Goal: Complete application form: Complete application form

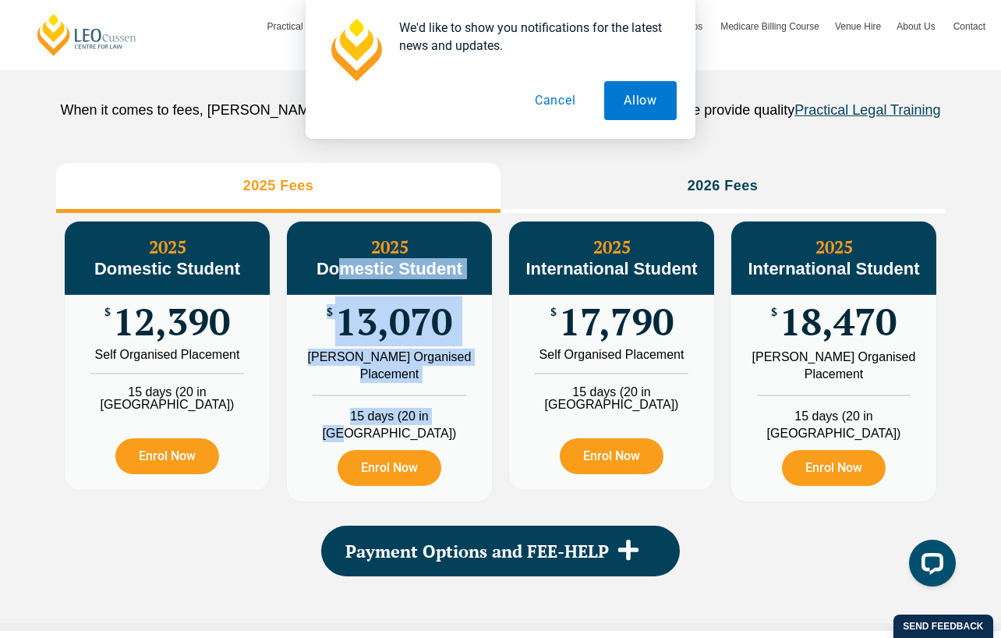
drag, startPoint x: 447, startPoint y: 452, endPoint x: 345, endPoint y: 324, distance: 163.7
click at [343, 326] on div "2025 Domestic Student $ 13,070 Leo Cussen Organised Placement 15 days (20 in WA…" at bounding box center [389, 361] width 205 height 280
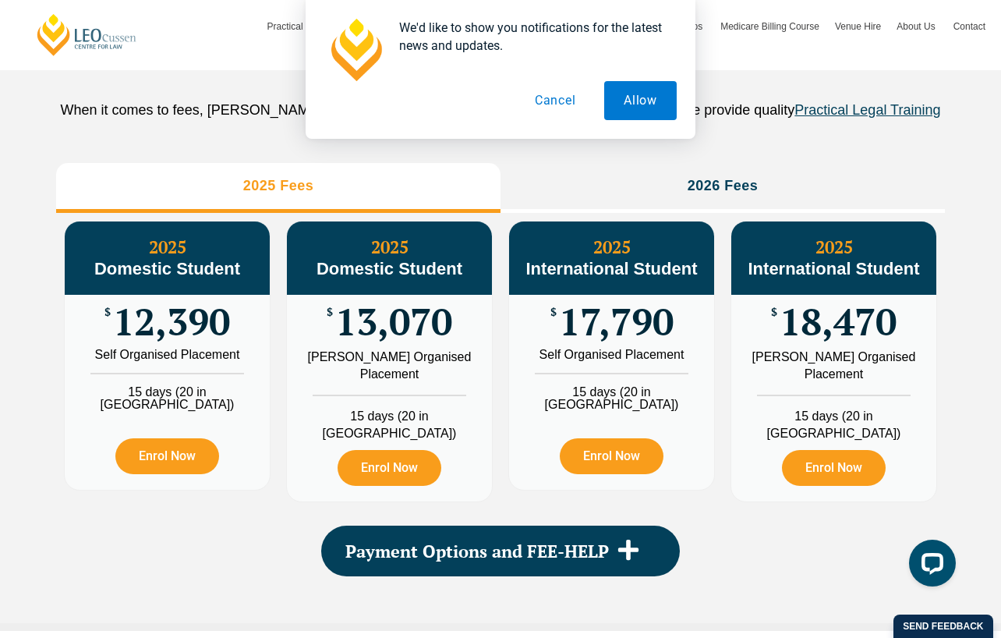
click at [44, 350] on div "PLT Program Fees When it comes to fees, Leo Cussen makes it easy and clear – wh…" at bounding box center [500, 295] width 1001 height 671
drag, startPoint x: 215, startPoint y: 431, endPoint x: 165, endPoint y: 430, distance: 49.9
click at [165, 411] on li "15 days (20 in WA)" at bounding box center [167, 392] width 205 height 38
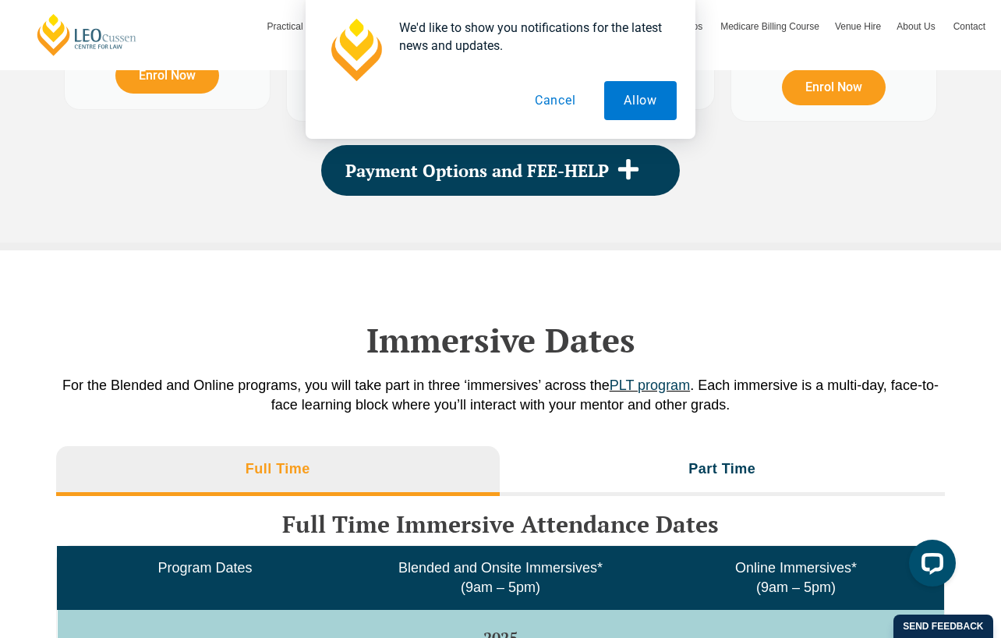
scroll to position [2127, 0]
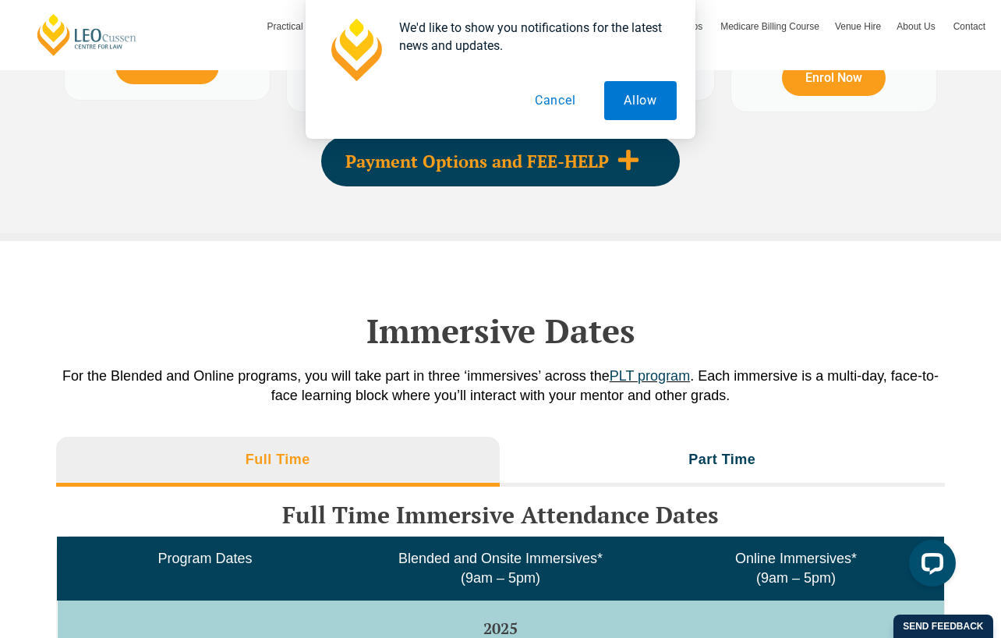
click at [615, 174] on span at bounding box center [628, 161] width 39 height 26
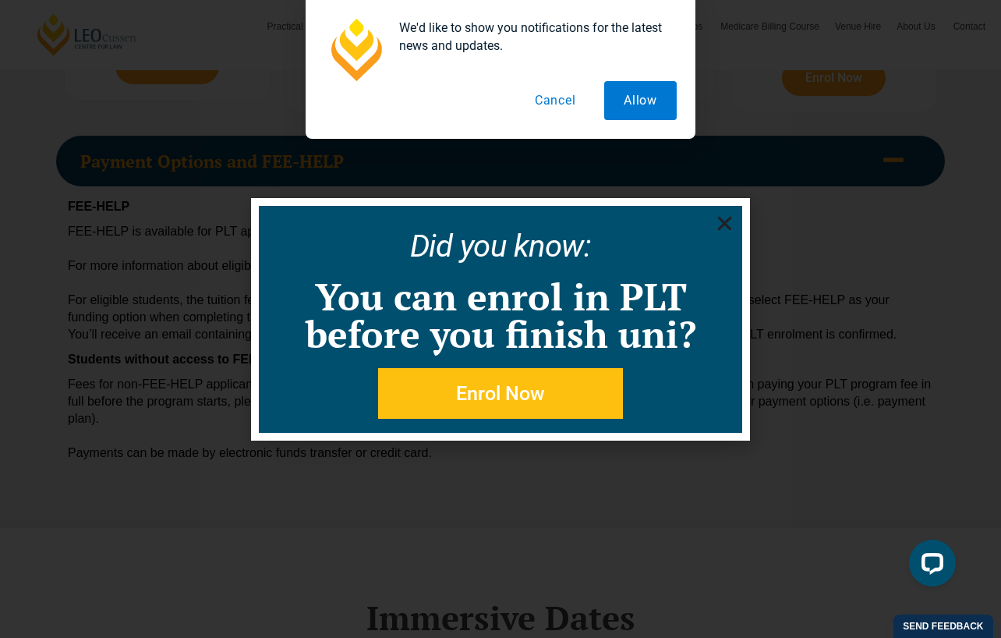
click at [725, 222] on use "Close" at bounding box center [725, 223] width 14 height 14
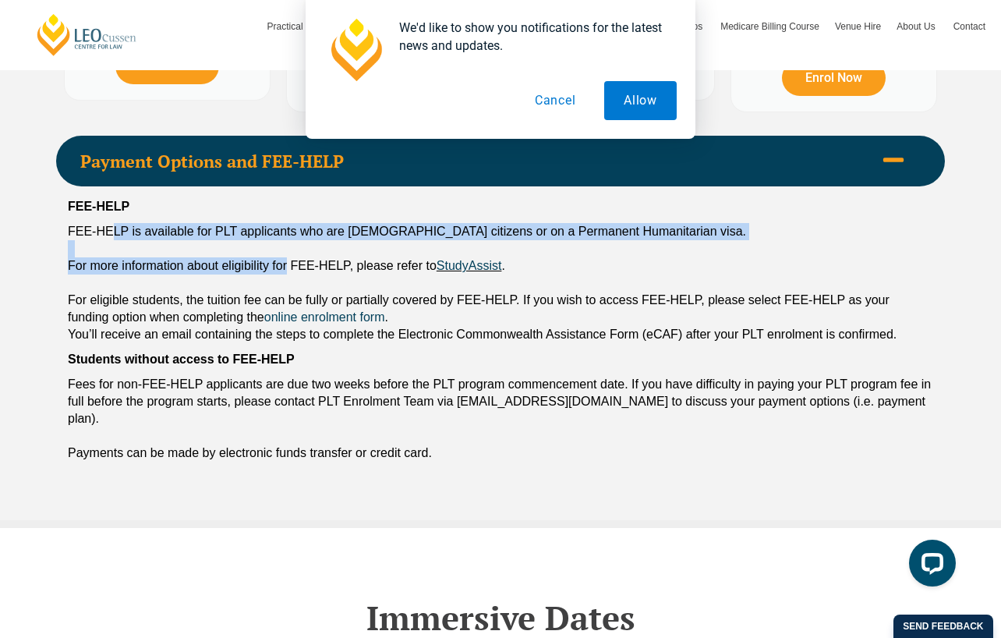
drag, startPoint x: 112, startPoint y: 253, endPoint x: 287, endPoint y: 288, distance: 179.0
click at [287, 288] on div "FEE-HELP FEE-HELP is available for PLT applicants who are Australian citizens o…" at bounding box center [500, 329] width 889 height 287
click at [630, 257] on div at bounding box center [501, 248] width 866 height 17
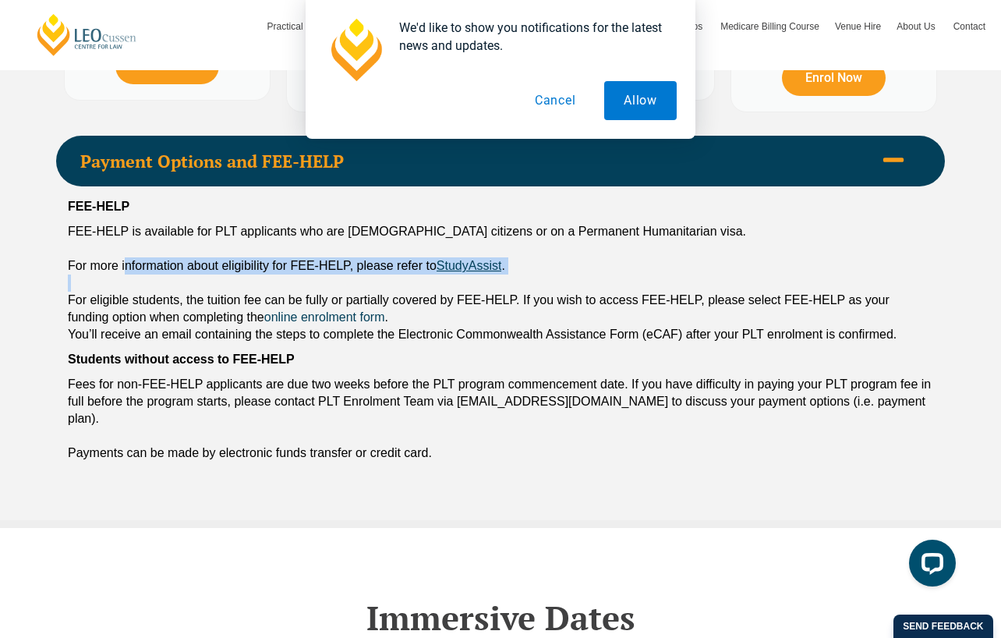
drag, startPoint x: 126, startPoint y: 289, endPoint x: 311, endPoint y: 299, distance: 185.9
click at [307, 299] on div "FEE-HELP FEE-HELP is available for PLT applicants who are Australian citizens o…" at bounding box center [500, 329] width 889 height 287
click at [601, 275] on div "For more information about eligibility for FEE-HELP, please refer to StudyAssis…" at bounding box center [501, 265] width 866 height 17
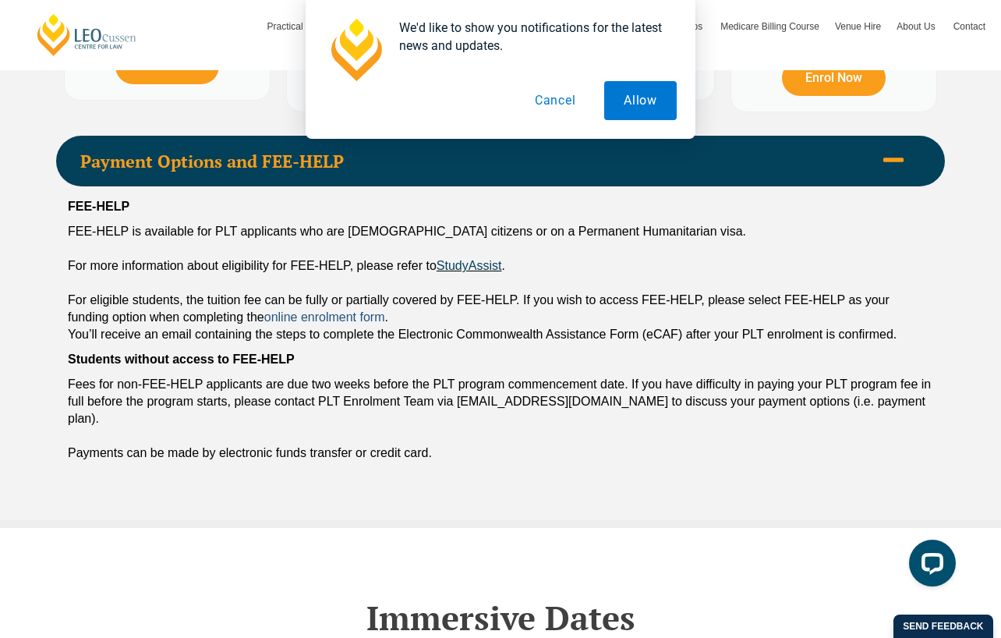
click at [347, 324] on link "online enrolment form" at bounding box center [324, 316] width 121 height 13
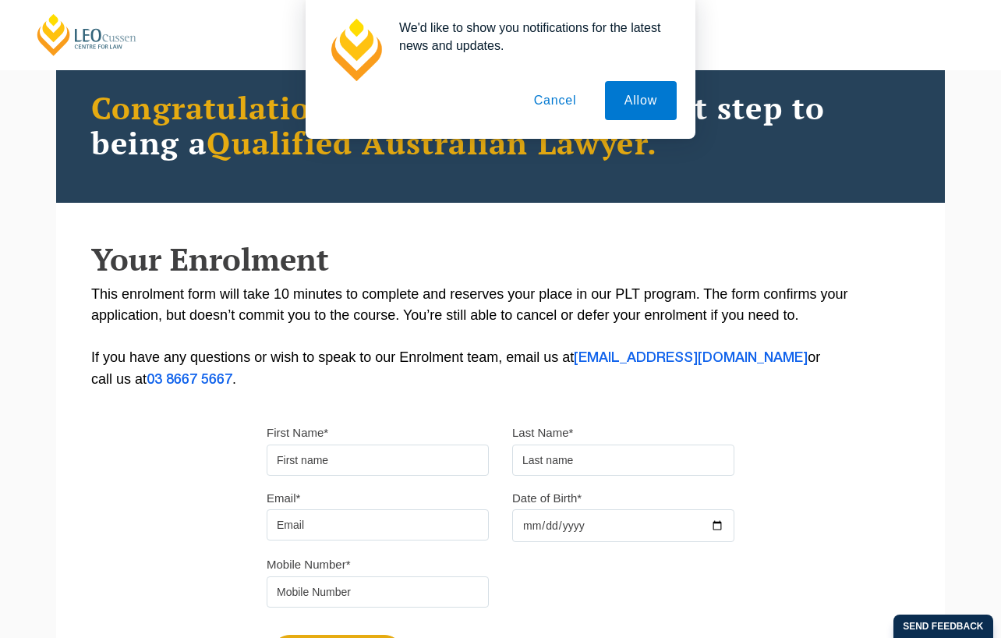
scroll to position [234, 0]
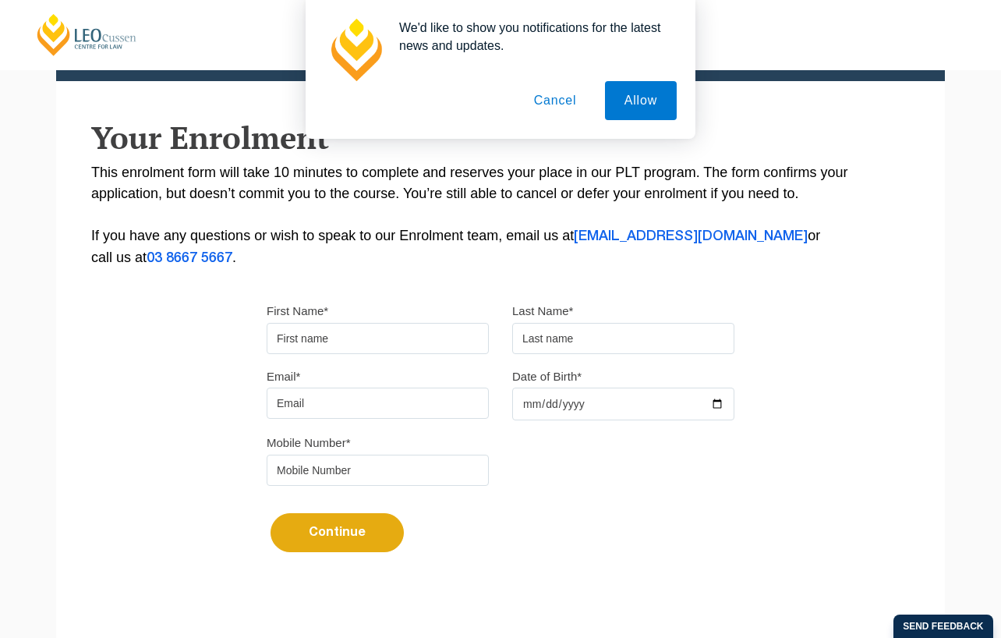
click at [364, 328] on input "First Name*" at bounding box center [378, 338] width 222 height 31
type input "bronte"
type input "fishwick"
type input "[EMAIL_ADDRESS][DOMAIN_NAME]"
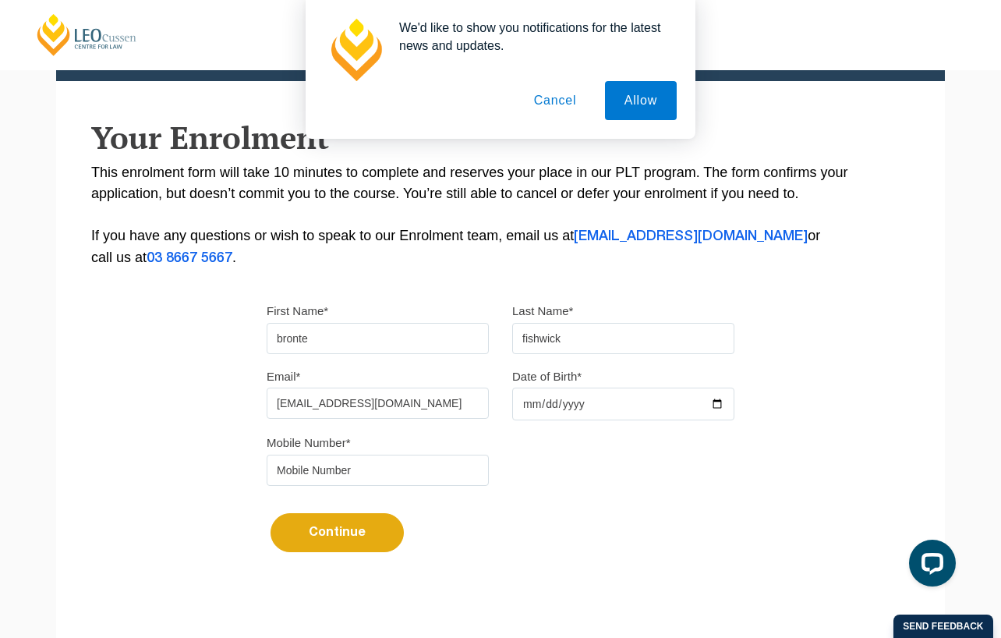
click at [595, 396] on input "Date of Birth*" at bounding box center [623, 404] width 222 height 33
click at [586, 403] on input "Date of Birth*" at bounding box center [623, 404] width 222 height 33
click at [564, 409] on input "Date of Birth*" at bounding box center [623, 404] width 222 height 33
click at [533, 402] on input "Date of Birth*" at bounding box center [623, 404] width 222 height 33
type input "[DATE]"
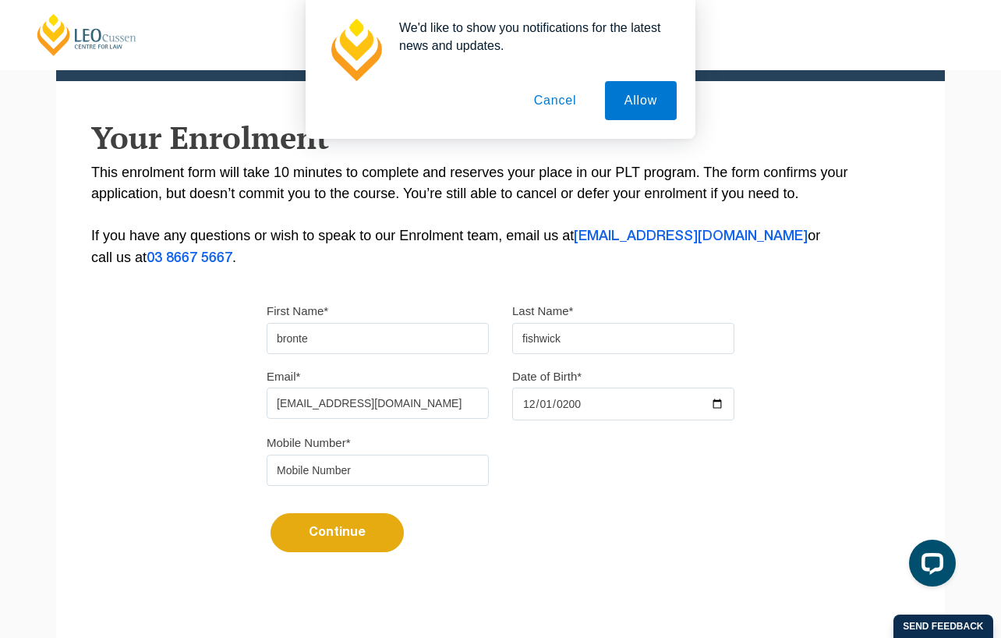
click at [409, 460] on input "tel" at bounding box center [378, 470] width 222 height 31
type input "0449633550"
click at [375, 530] on button "Continue" at bounding box center [337, 532] width 133 height 39
click at [557, 100] on button "Cancel" at bounding box center [556, 100] width 82 height 39
select select
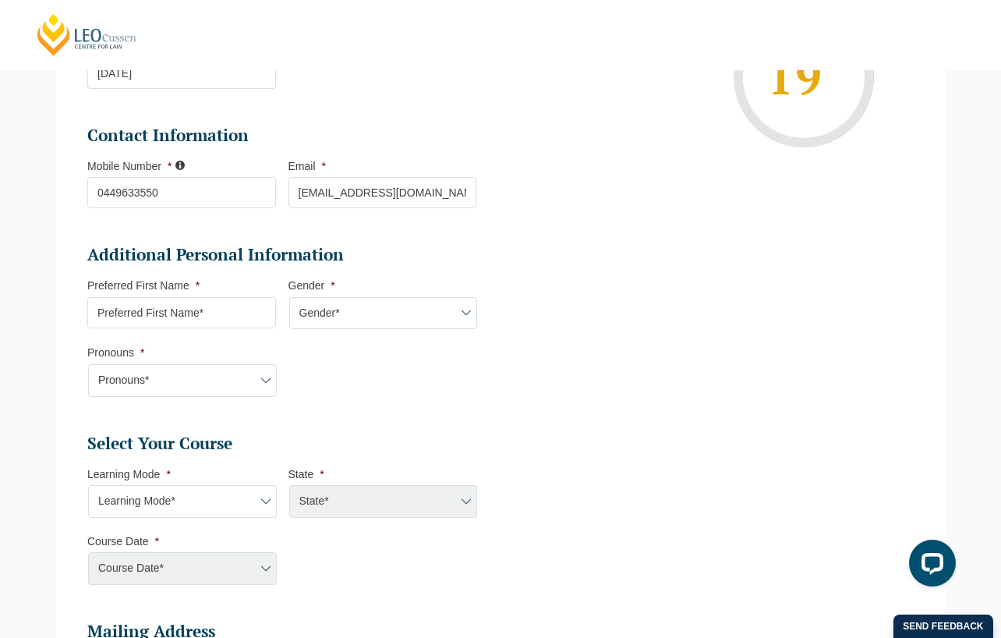
scroll to position [369, 0]
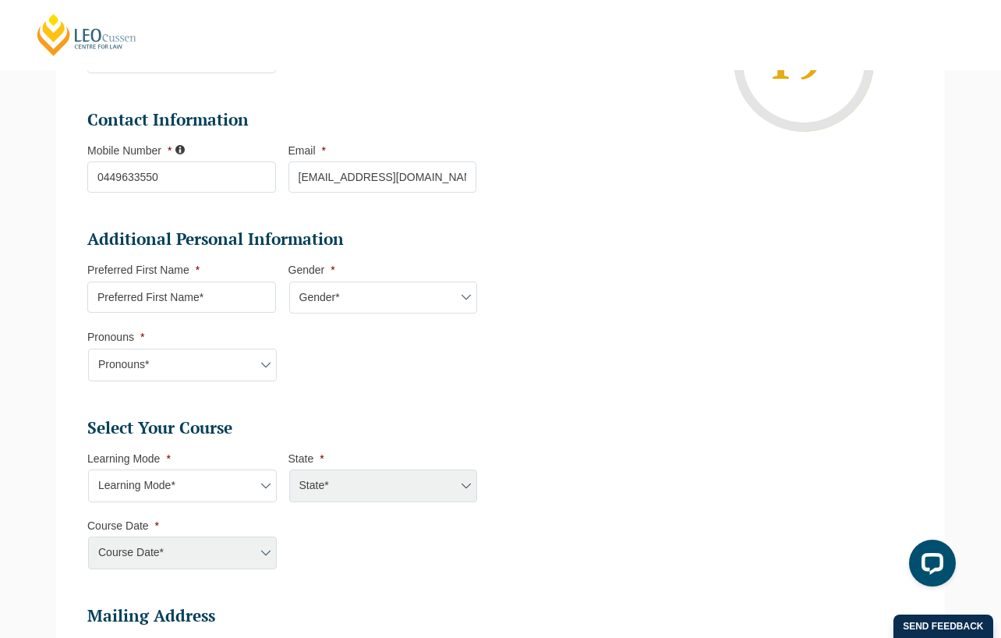
click at [207, 300] on input "Preferred First Name *" at bounding box center [181, 297] width 189 height 31
type input "bronte"
click at [406, 302] on select "Gender* [DEMOGRAPHIC_DATA] [DEMOGRAPHIC_DATA] [DEMOGRAPHIC_DATA] [DEMOGRAPHIC_D…" at bounding box center [383, 298] width 189 height 33
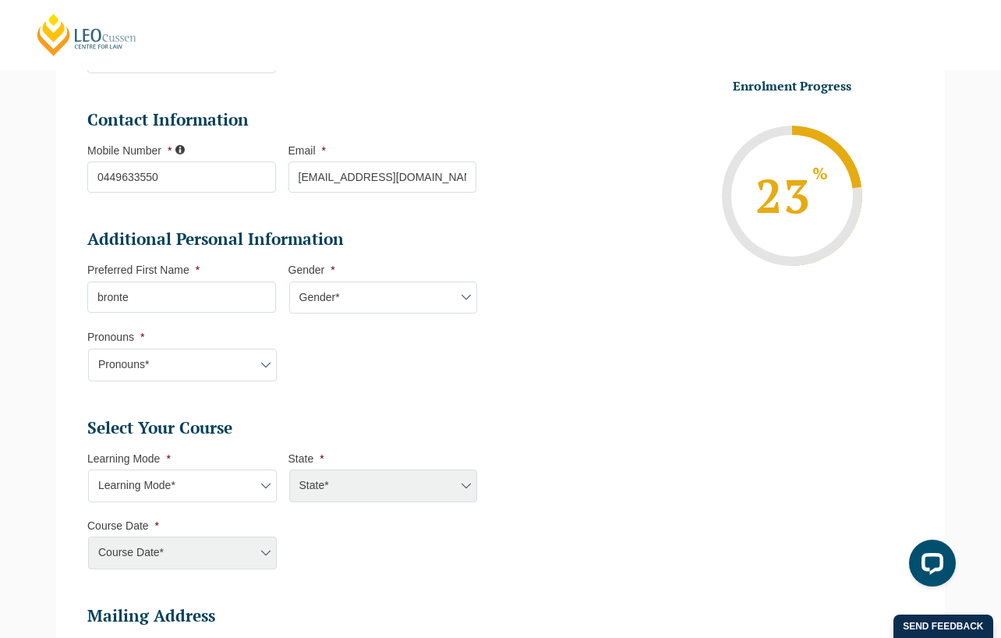
select select "[DEMOGRAPHIC_DATA]"
click at [289, 282] on select "Gender* [DEMOGRAPHIC_DATA] [DEMOGRAPHIC_DATA] [DEMOGRAPHIC_DATA] [DEMOGRAPHIC_D…" at bounding box center [383, 298] width 189 height 33
click at [237, 353] on select "Pronouns* She/Her/Hers He/Him/His They/Them/Theirs Other Prefer not to disclose" at bounding box center [182, 365] width 189 height 33
select select "She/Her/Hers"
click at [88, 349] on select "Pronouns* She/Her/Hers He/Him/His They/Them/Theirs Other Prefer not to disclose" at bounding box center [182, 365] width 189 height 33
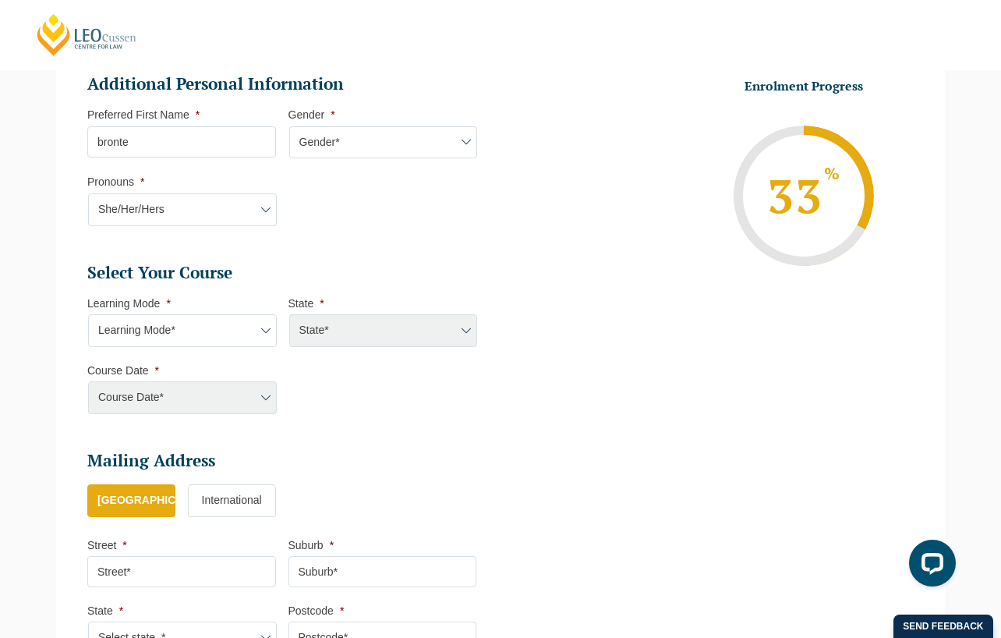
scroll to position [525, 0]
click at [211, 321] on select "Learning Mode* Online Full Time Learning Online Part Time Learning Blended Full…" at bounding box center [182, 330] width 189 height 33
select select "Blended Part Time Learning"
click at [88, 314] on select "Learning Mode* Online Full Time Learning Online Part Time Learning Blended Full…" at bounding box center [182, 330] width 189 height 33
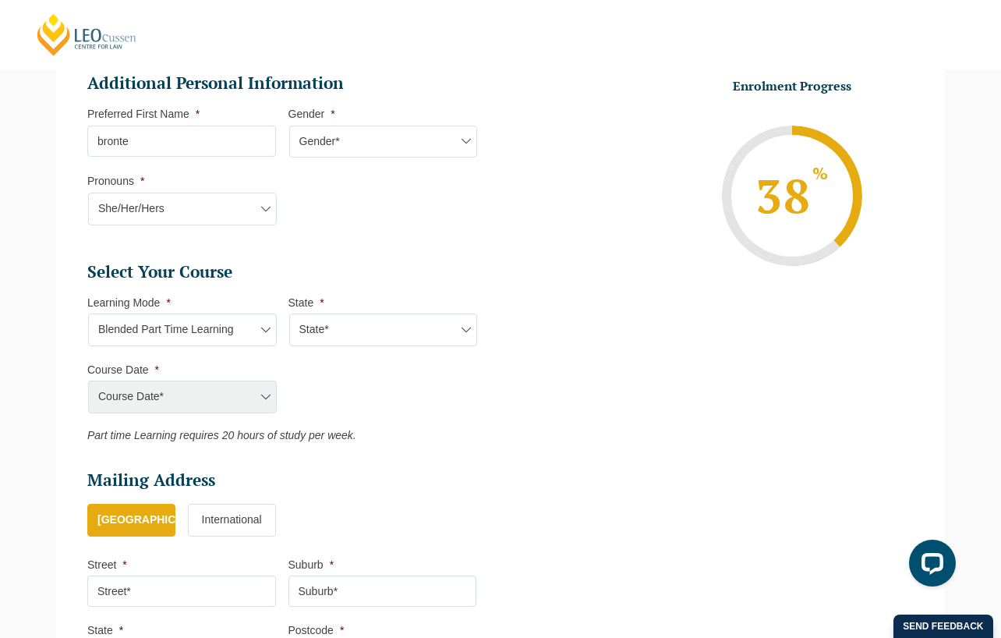
click at [358, 326] on select "State* ACT/[GEOGRAPHIC_DATA] QLD [GEOGRAPHIC_DATA] [GEOGRAPHIC_DATA]" at bounding box center [383, 330] width 189 height 33
select select "WA"
click at [289, 314] on select "State* ACT/[GEOGRAPHIC_DATA] QLD [GEOGRAPHIC_DATA] [GEOGRAPHIC_DATA]" at bounding box center [383, 330] width 189 height 33
click at [214, 397] on select "Course Date* [DATE] ([DATE] to [DATE])" at bounding box center [182, 397] width 189 height 33
select select "[DATE] ([DATE] to [DATE])"
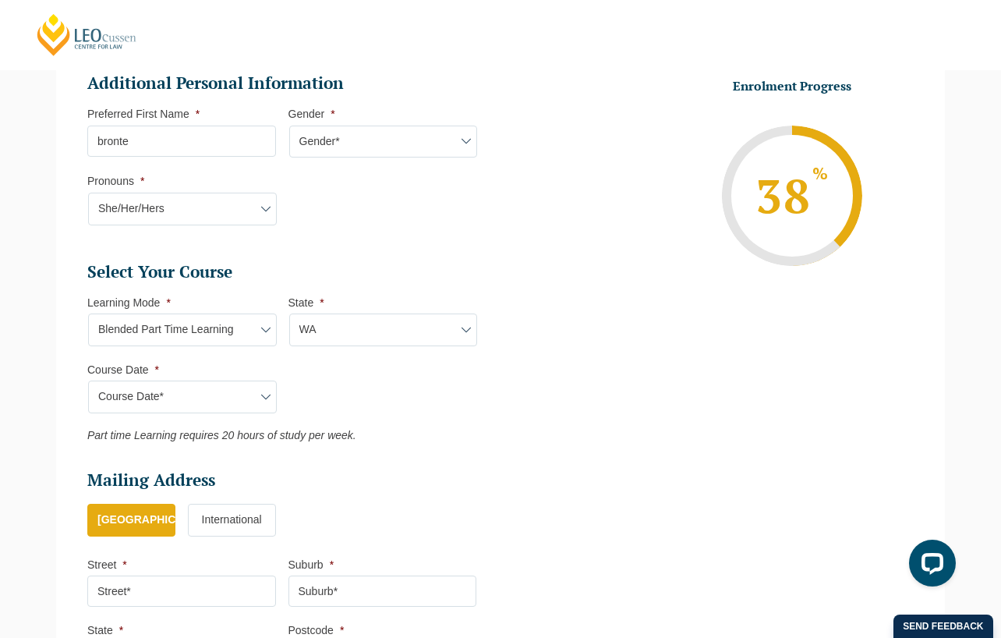
click at [88, 381] on select "Course Date* [DATE] ([DATE] to [DATE])" at bounding box center [182, 397] width 189 height 33
type input "Intake [DATE] PT"
type input "Practical Legal Training ([GEOGRAPHIC_DATA])"
select select "WA PLT (MAR) 2026 Part Time Blended"
click at [218, 314] on select "Learning Mode* Online Full Time Learning Online Part Time Learning Blended Full…" at bounding box center [182, 330] width 189 height 33
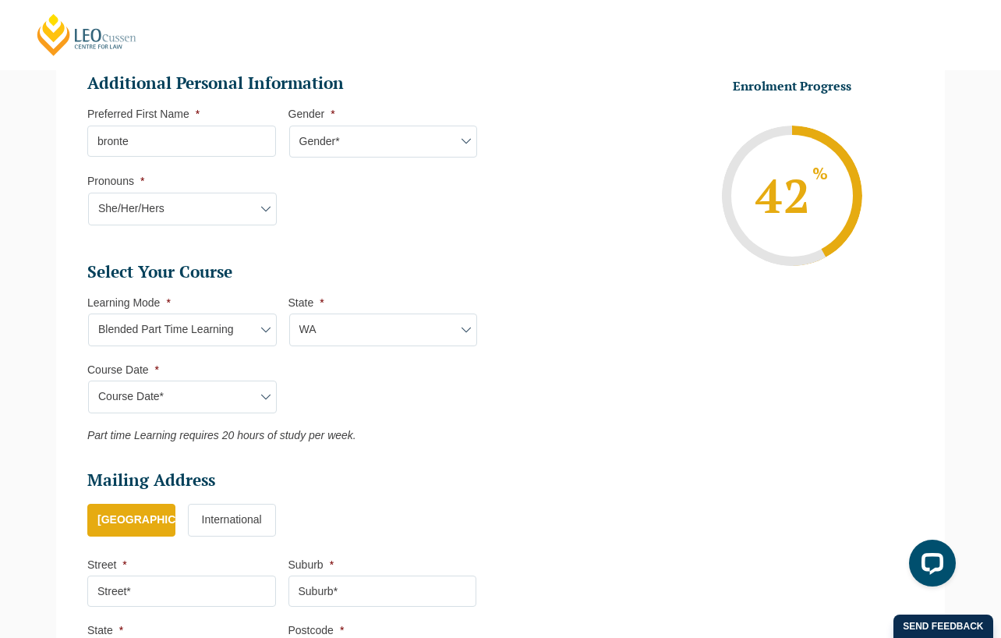
select select "Onsite Full Time Learning"
click at [88, 314] on select "Learning Mode* Online Full Time Learning Online Part Time Learning Blended Full…" at bounding box center [182, 330] width 189 height 33
select select
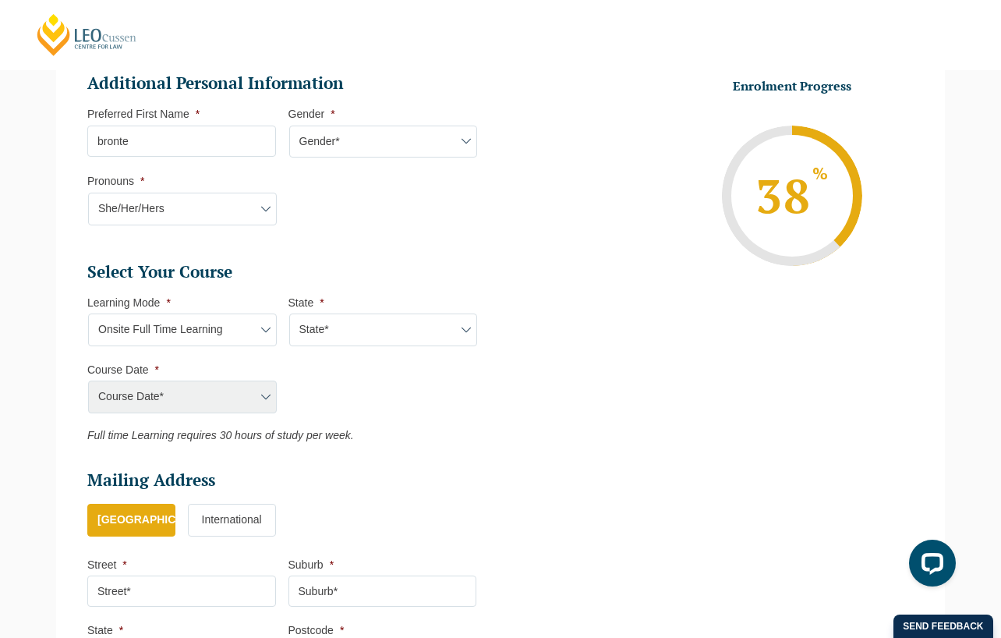
click at [193, 402] on div "Course Date* [DATE] ([DATE] to [DATE])" at bounding box center [181, 397] width 189 height 33
click at [264, 398] on div "Course Date* [DATE] ([DATE] to [DATE])" at bounding box center [181, 397] width 189 height 33
click at [336, 332] on select "State* [GEOGRAPHIC_DATA]" at bounding box center [383, 330] width 189 height 33
click at [334, 412] on ul "Select Your Course This field is hidden when viewing the form Only for Flinder …" at bounding box center [288, 351] width 402 height 181
click at [241, 333] on select "Learning Mode* Online Full Time Learning Online Part Time Learning Blended Full…" at bounding box center [182, 330] width 189 height 33
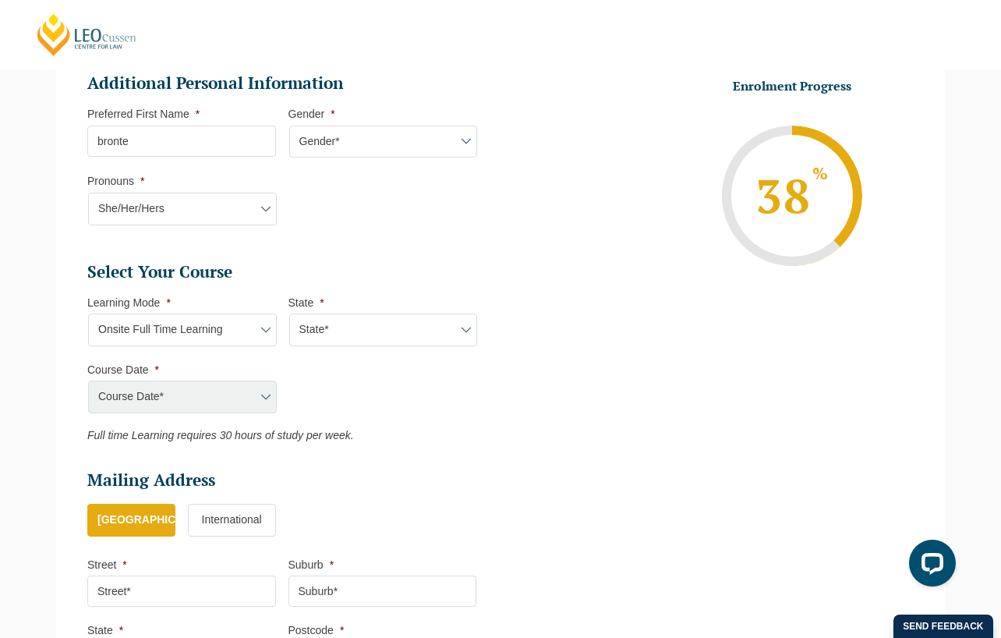
select select "Online Full Time Learning"
click at [88, 314] on select "Learning Mode* Online Full Time Learning Online Part Time Learning Blended Full…" at bounding box center [182, 330] width 189 height 33
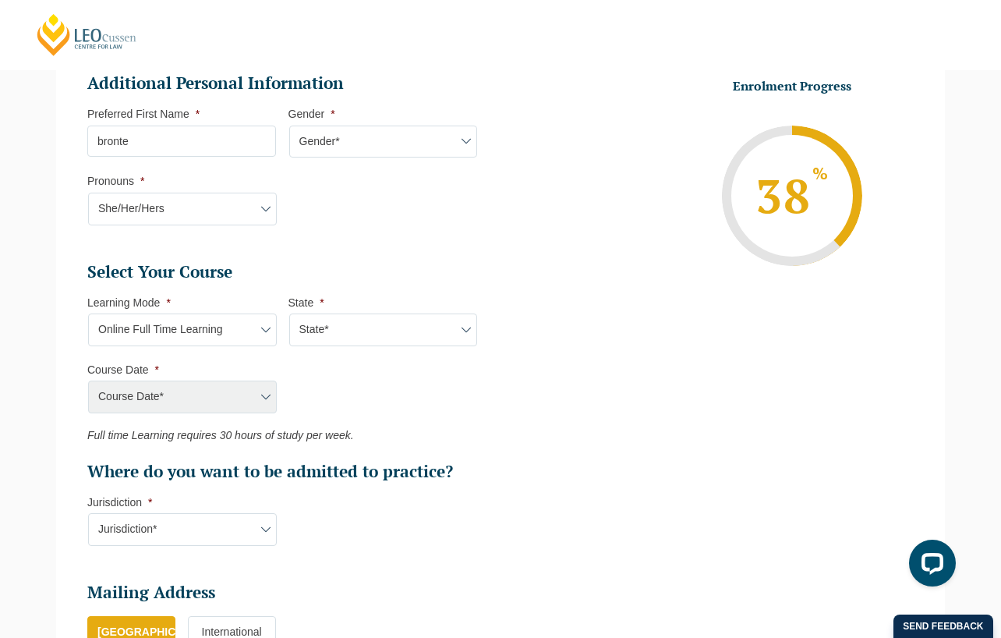
click at [271, 397] on div "Course Date* [DATE] ([DATE] to [DATE])" at bounding box center [181, 397] width 189 height 33
click at [373, 345] on select "State* National ([GEOGRAPHIC_DATA]/[GEOGRAPHIC_DATA], [GEOGRAPHIC_DATA], [GEOGR…" at bounding box center [383, 330] width 189 height 33
select select "National ([GEOGRAPHIC_DATA]/[GEOGRAPHIC_DATA], [GEOGRAPHIC_DATA], [GEOGRAPHIC_D…"
click at [289, 314] on select "State* National ([GEOGRAPHIC_DATA]/[GEOGRAPHIC_DATA], [GEOGRAPHIC_DATA], [GEOGR…" at bounding box center [383, 330] width 189 height 33
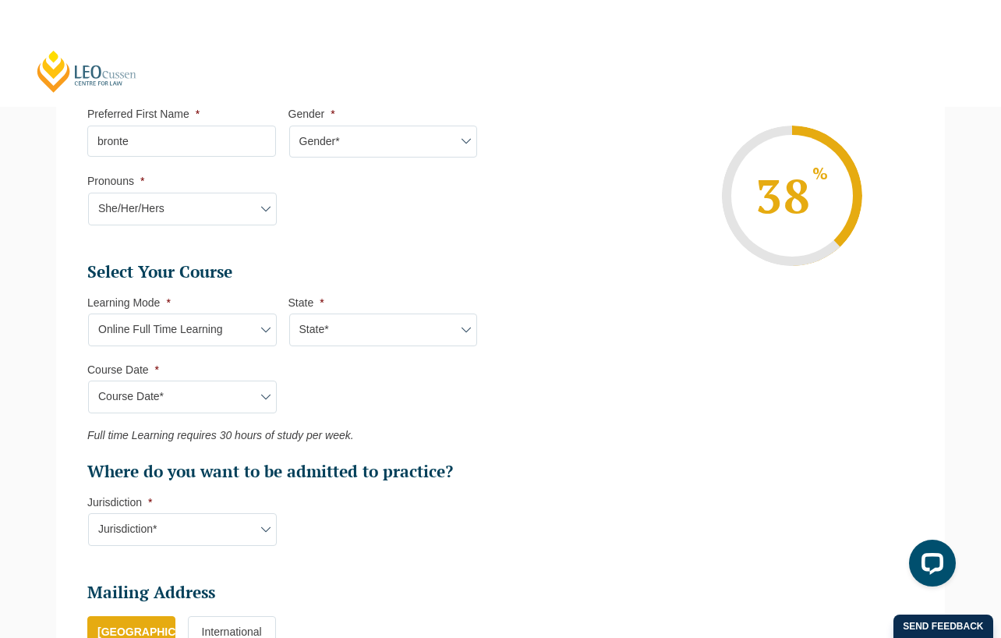
click at [354, 328] on select "State* National ([GEOGRAPHIC_DATA]/[GEOGRAPHIC_DATA], [GEOGRAPHIC_DATA], [GEOGR…" at bounding box center [383, 330] width 189 height 33
click at [200, 384] on select "Course Date* [DATE] ([DATE] to [DATE]) [DATE] ([DATE] to [DATE]) [DATE] ([DATE]…" at bounding box center [182, 397] width 189 height 33
click at [296, 370] on ul "Select Your Course This field is hidden when viewing the form Only for Flinder …" at bounding box center [288, 371] width 402 height 221
click at [241, 338] on select "Learning Mode* Online Full Time Learning Online Part Time Learning Blended Full…" at bounding box center [182, 330] width 189 height 33
select select "Online Part Time Learning"
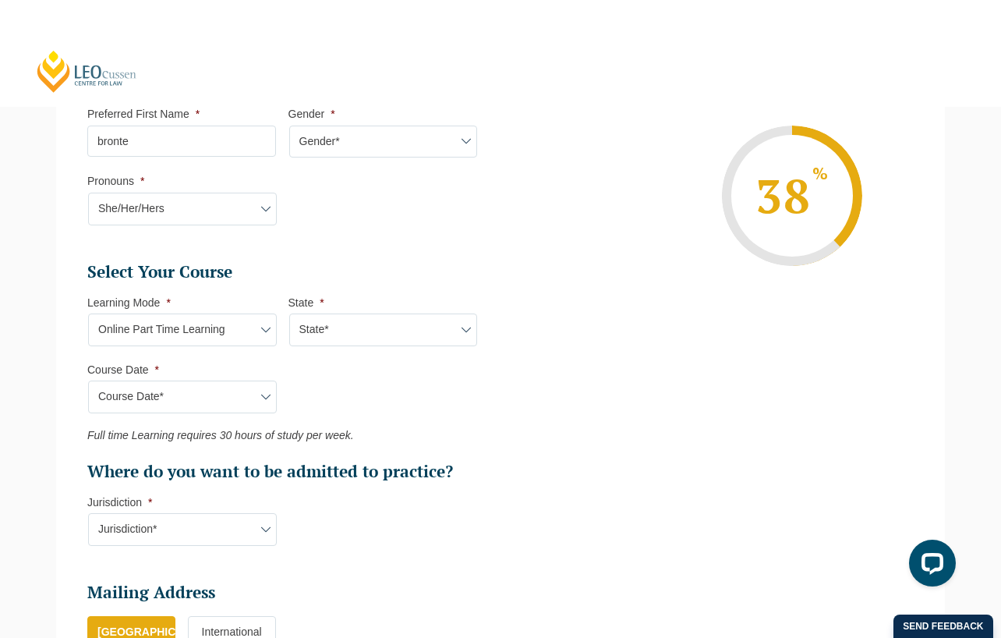
click at [88, 314] on select "Learning Mode* Online Full Time Learning Online Part Time Learning Blended Full…" at bounding box center [182, 330] width 189 height 33
click at [329, 325] on select "State* National ([GEOGRAPHIC_DATA]/[GEOGRAPHIC_DATA], [GEOGRAPHIC_DATA], [GEOGR…" at bounding box center [383, 330] width 189 height 33
select select "National ([GEOGRAPHIC_DATA]/[GEOGRAPHIC_DATA], [GEOGRAPHIC_DATA], [GEOGRAPHIC_D…"
click at [289, 314] on select "State* National ([GEOGRAPHIC_DATA]/[GEOGRAPHIC_DATA], [GEOGRAPHIC_DATA], [GEOGR…" at bounding box center [383, 330] width 189 height 33
click at [252, 408] on select "Course Date* [DATE] ([DATE] to [DATE]) [DATE] ([DATE] to [DATE]) [DATE] ([DATE]…" at bounding box center [182, 397] width 189 height 33
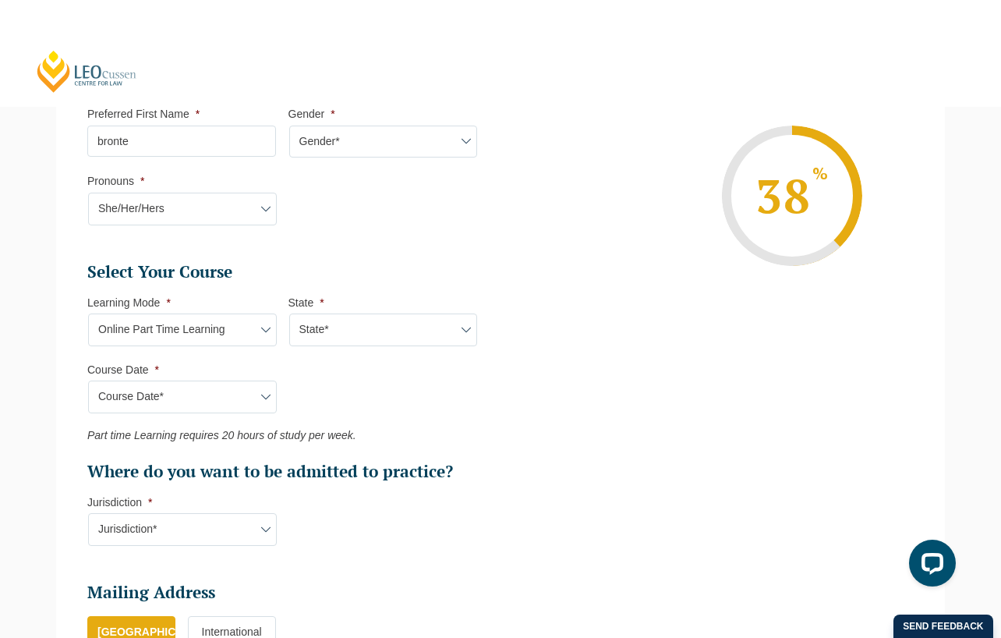
click at [230, 324] on select "Learning Mode* Online Full Time Learning Online Part Time Learning Blended Full…" at bounding box center [182, 330] width 189 height 33
select select "Online Full Time Learning"
click at [88, 314] on select "Learning Mode* Online Full Time Learning Online Part Time Learning Blended Full…" at bounding box center [182, 330] width 189 height 33
click at [331, 337] on select "State* National ([GEOGRAPHIC_DATA]/[GEOGRAPHIC_DATA], [GEOGRAPHIC_DATA], [GEOGR…" at bounding box center [383, 330] width 189 height 33
select select "National ([GEOGRAPHIC_DATA]/[GEOGRAPHIC_DATA], [GEOGRAPHIC_DATA], [GEOGRAPHIC_D…"
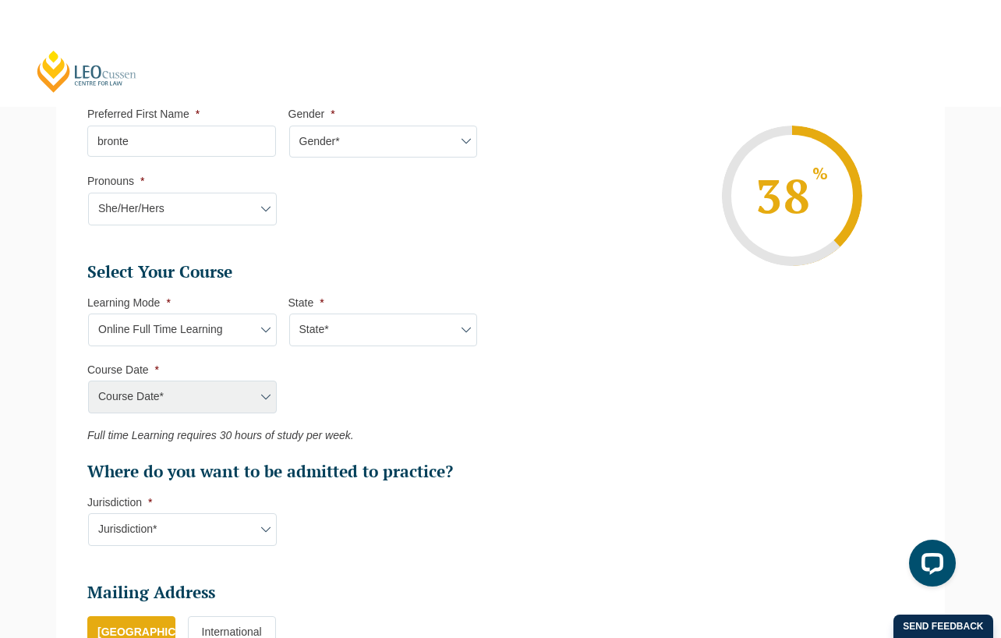
click at [289, 314] on select "State* National ([GEOGRAPHIC_DATA]/[GEOGRAPHIC_DATA], [GEOGRAPHIC_DATA], [GEOGR…" at bounding box center [383, 330] width 189 height 33
click at [239, 413] on select "Course Date* [DATE] ([DATE] to [DATE]) [DATE] ([DATE] to [DATE]) [DATE] ([DATE]…" at bounding box center [182, 397] width 189 height 33
click at [241, 310] on li "Learning Mode * Learning Mode* Online Full Time Learning Online Part Time Learn…" at bounding box center [187, 321] width 201 height 51
drag, startPoint x: 241, startPoint y: 329, endPoint x: 240, endPoint y: 343, distance: 14.1
click at [241, 329] on select "Learning Mode* Online Full Time Learning Online Part Time Learning Blended Full…" at bounding box center [182, 330] width 189 height 33
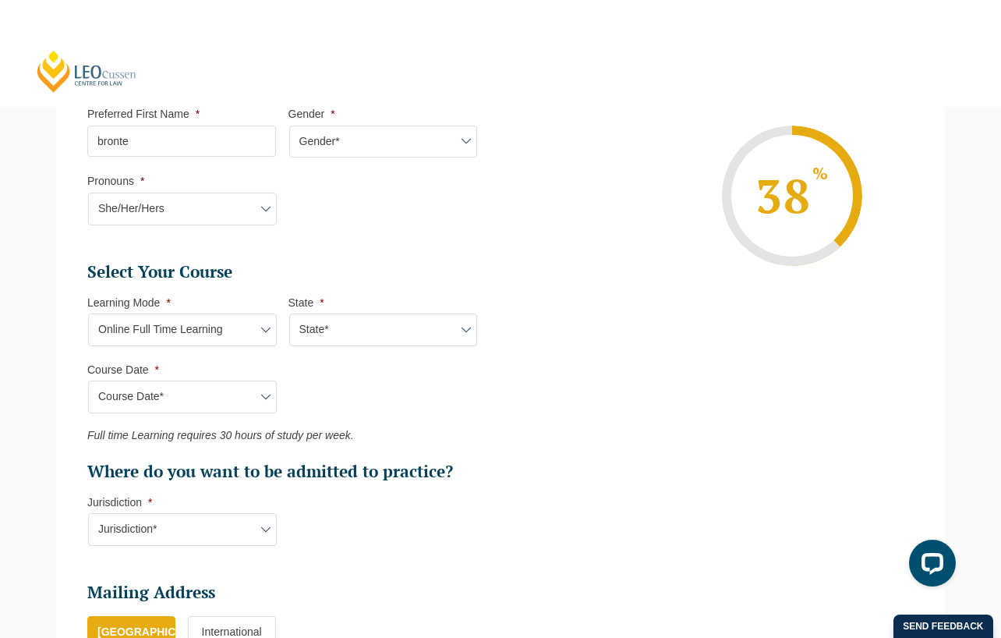
select select "Online Part Time Learning"
click at [88, 314] on select "Learning Mode* Online Full Time Learning Online Part Time Learning Blended Full…" at bounding box center [182, 330] width 189 height 33
click at [314, 340] on select "State* National ([GEOGRAPHIC_DATA]/[GEOGRAPHIC_DATA], [GEOGRAPHIC_DATA], [GEOGR…" at bounding box center [383, 330] width 189 height 33
select select "National ([GEOGRAPHIC_DATA]/[GEOGRAPHIC_DATA], [GEOGRAPHIC_DATA], [GEOGRAPHIC_D…"
click at [289, 314] on select "State* National ([GEOGRAPHIC_DATA]/[GEOGRAPHIC_DATA], [GEOGRAPHIC_DATA], [GEOGR…" at bounding box center [383, 330] width 189 height 33
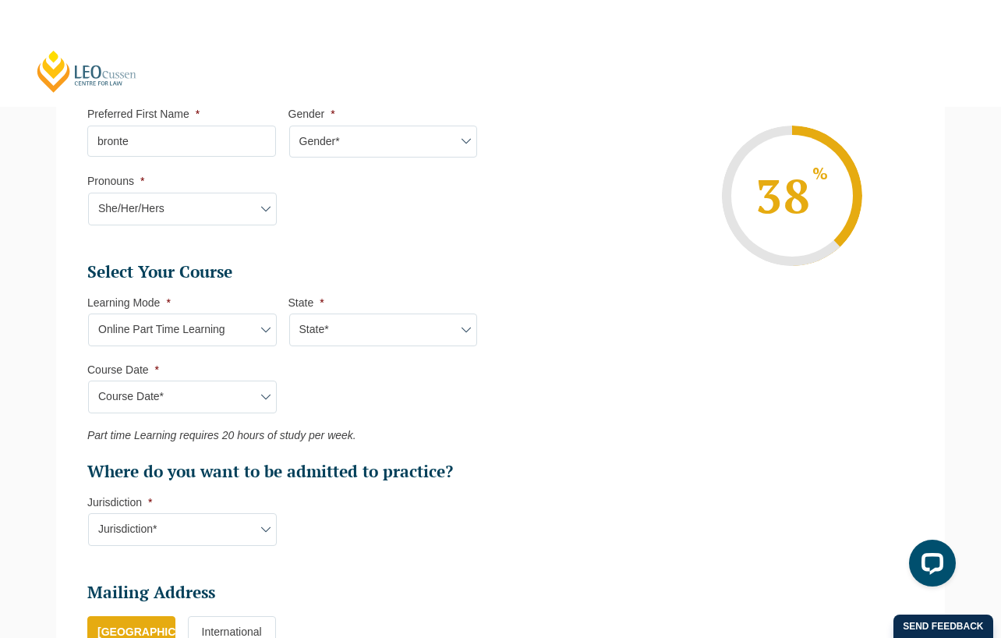
click at [235, 407] on select "Course Date* [DATE] ([DATE] to [DATE]) [DATE] ([DATE] to [DATE]) [DATE] ([DATE]…" at bounding box center [182, 397] width 189 height 33
select select "[DATE] ([DATE] to [DATE])"
click at [88, 381] on select "Course Date* [DATE] ([DATE] to [DATE]) [DATE] ([DATE] to [DATE]) [DATE] ([DATE]…" at bounding box center [182, 397] width 189 height 33
type input "Intake [DATE] PT"
type input "Practical Legal Training (NAT)"
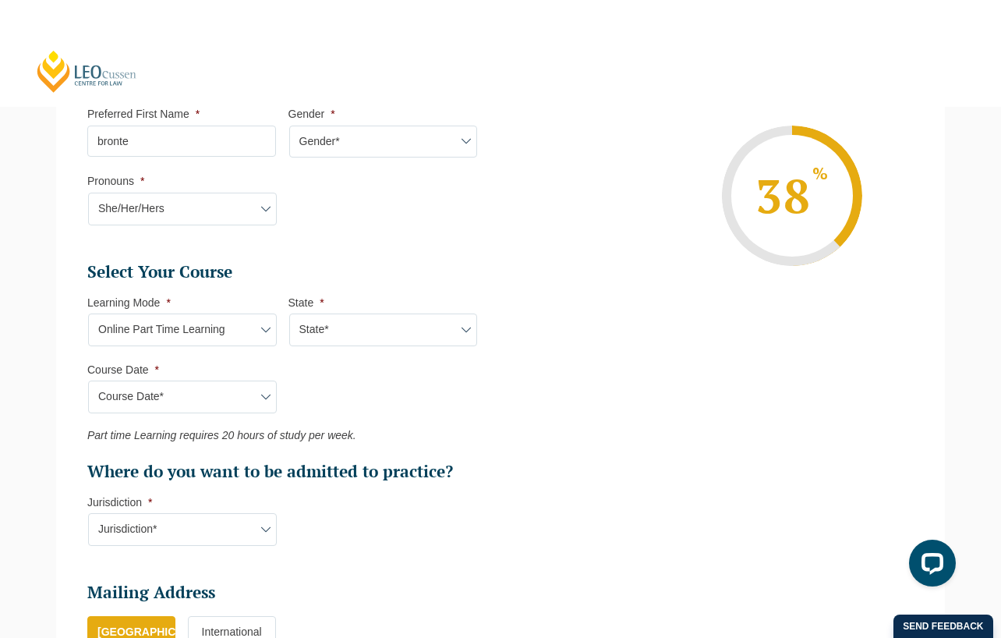
select select "NAT PLT (SEP) 2025 Part Time Online"
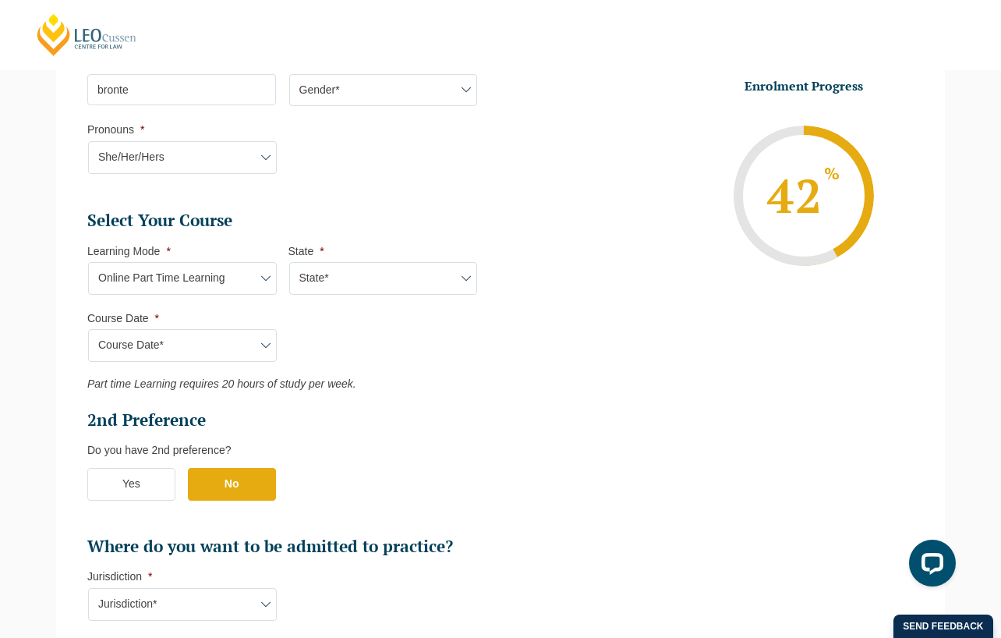
scroll to position [603, 0]
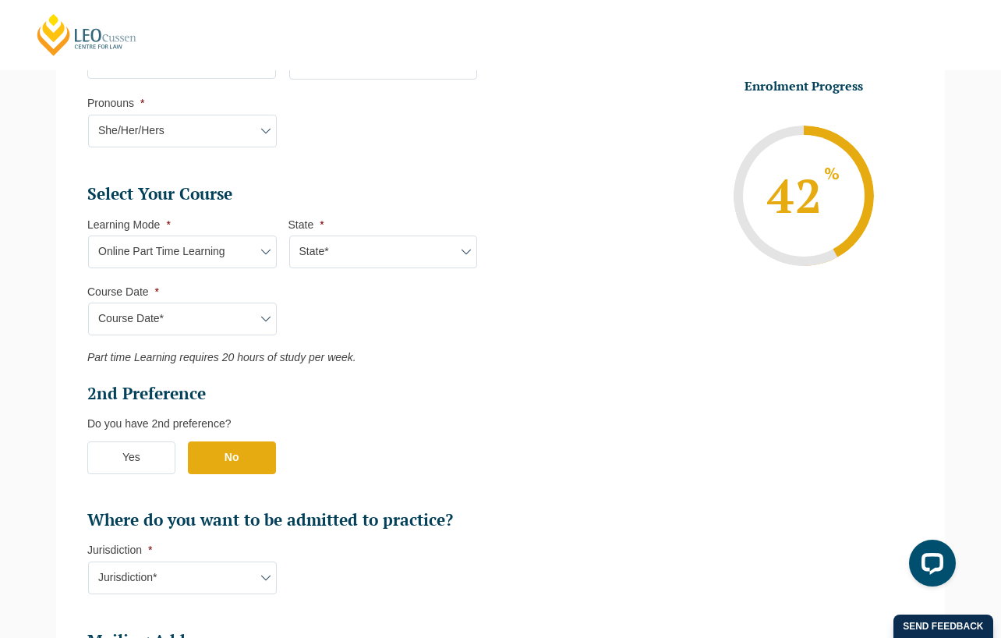
click at [253, 254] on select "Learning Mode* Online Full Time Learning Online Part Time Learning Blended Full…" at bounding box center [182, 252] width 189 height 33
select select "Blended Full Time Learning"
click at [88, 236] on select "Learning Mode* Online Full Time Learning Online Part Time Learning Blended Full…" at bounding box center [182, 252] width 189 height 33
select select
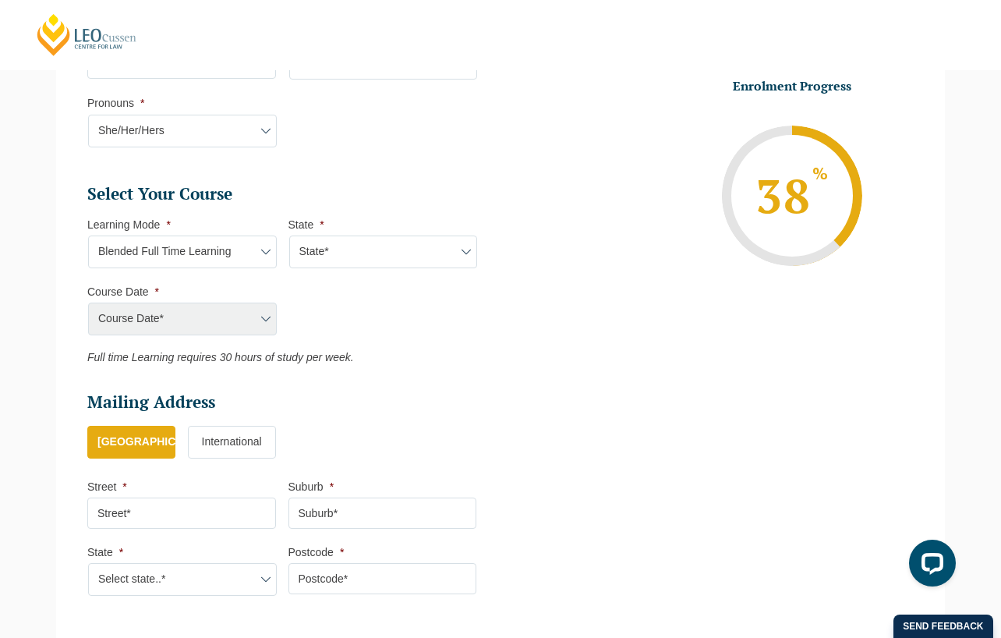
click at [349, 262] on select "State* ACT/[GEOGRAPHIC_DATA] [GEOGRAPHIC_DATA] SA [GEOGRAPHIC_DATA] [GEOGRAPHIC…" at bounding box center [383, 252] width 189 height 33
select select "WA"
click at [289, 236] on select "State* ACT/[GEOGRAPHIC_DATA] [GEOGRAPHIC_DATA] SA [GEOGRAPHIC_DATA] [GEOGRAPHIC…" at bounding box center [383, 252] width 189 height 33
click at [252, 326] on select "Course Date* [DATE] ([DATE] to [DATE]) [DATE] ([DATE] to [DATE])" at bounding box center [182, 319] width 189 height 33
drag, startPoint x: 342, startPoint y: 318, endPoint x: 307, endPoint y: 297, distance: 40.9
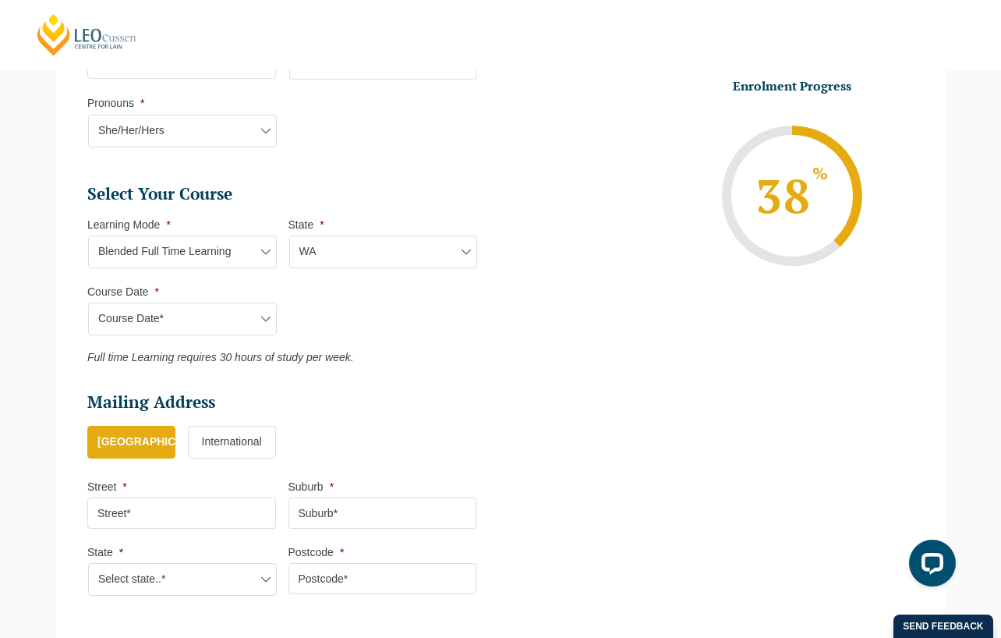
click at [342, 318] on ul "Select Your Course This field is hidden when viewing the form Only for Flinder …" at bounding box center [288, 273] width 402 height 181
click at [235, 254] on select "Learning Mode* Online Full Time Learning Online Part Time Learning Blended Full…" at bounding box center [182, 252] width 189 height 33
select select "Blended Part Time Learning"
click at [88, 236] on select "Learning Mode* Online Full Time Learning Online Part Time Learning Blended Full…" at bounding box center [182, 252] width 189 height 33
click at [328, 259] on select "State* ACT/[GEOGRAPHIC_DATA] QLD [GEOGRAPHIC_DATA] [GEOGRAPHIC_DATA]" at bounding box center [383, 252] width 189 height 33
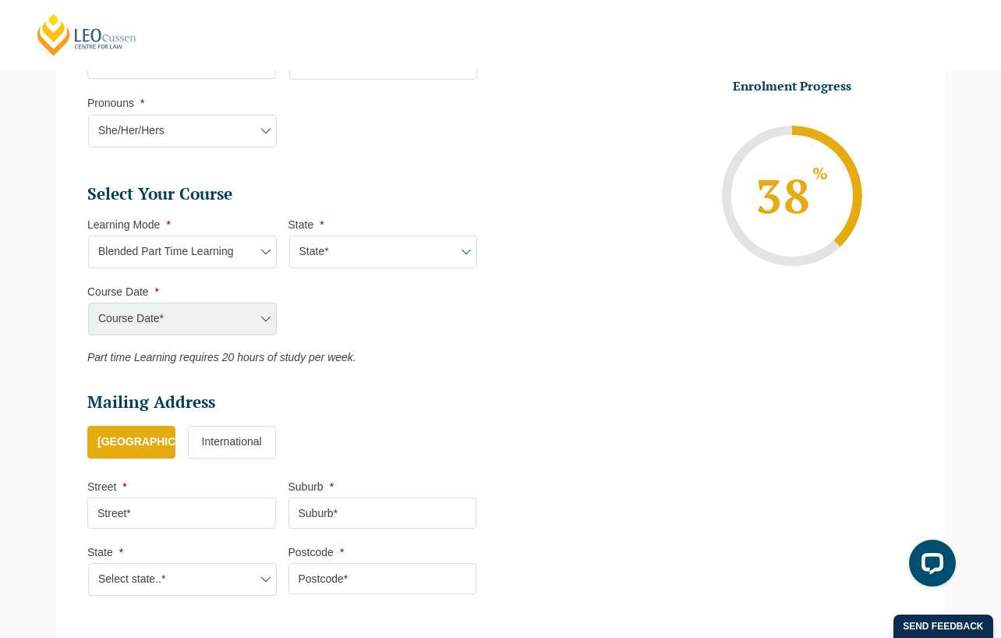
select select "WA"
click at [289, 236] on select "State* ACT/[GEOGRAPHIC_DATA] QLD [GEOGRAPHIC_DATA] [GEOGRAPHIC_DATA]" at bounding box center [383, 252] width 189 height 33
click at [232, 314] on select "Course Date* [DATE] ([DATE] to [DATE])" at bounding box center [182, 319] width 189 height 33
click at [259, 268] on select "Learning Mode* Online Full Time Learning Online Part Time Learning Blended Full…" at bounding box center [182, 252] width 189 height 33
select select "Onsite Full Time Learning"
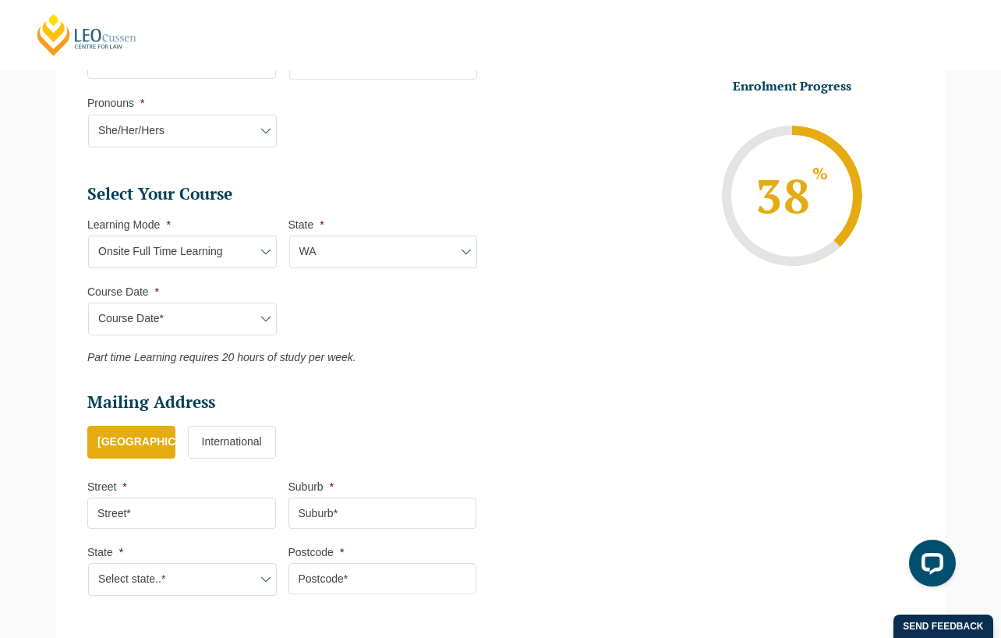
click at [88, 236] on select "Learning Mode* Online Full Time Learning Online Part Time Learning Blended Full…" at bounding box center [182, 252] width 189 height 33
select select
click at [323, 264] on select "State* [GEOGRAPHIC_DATA]" at bounding box center [383, 252] width 189 height 33
click at [324, 359] on em "Full time Learning requires 30 hours of study per week." at bounding box center [220, 357] width 267 height 12
click at [228, 259] on select "Learning Mode* Online Full Time Learning Online Part Time Learning Blended Full…" at bounding box center [182, 252] width 189 height 33
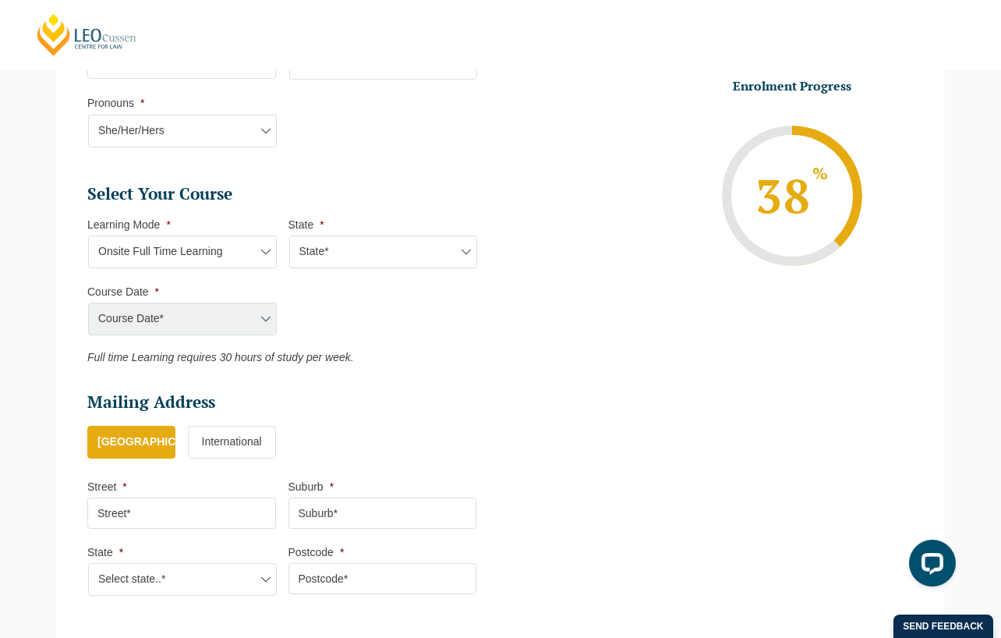
select select "Online Part Time Learning"
click at [88, 236] on select "Learning Mode* Online Full Time Learning Online Part Time Learning Blended Full…" at bounding box center [182, 252] width 189 height 33
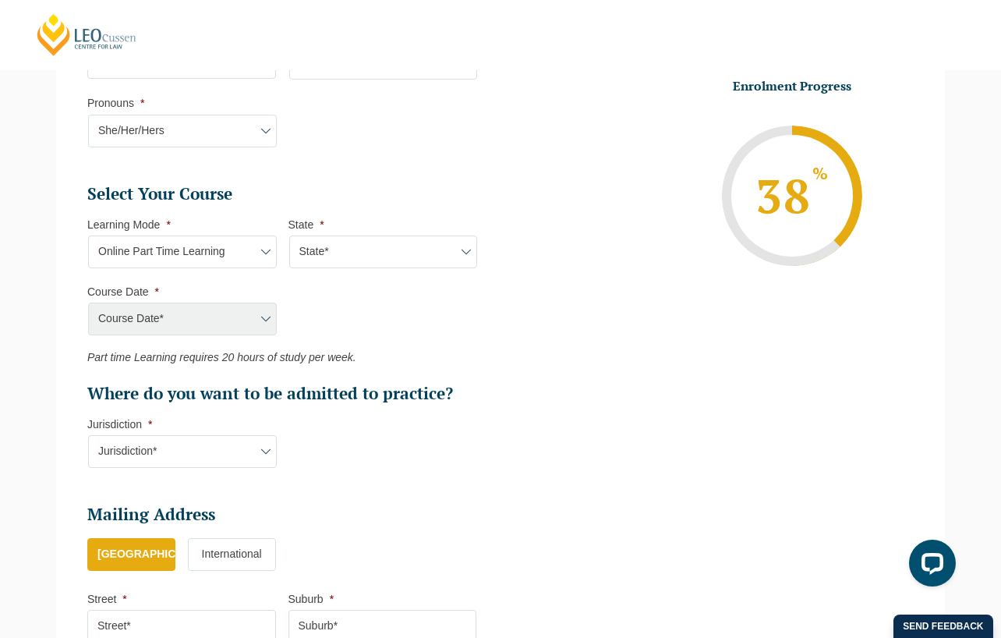
click at [327, 267] on select "State* National ([GEOGRAPHIC_DATA]/[GEOGRAPHIC_DATA], [GEOGRAPHIC_DATA], [GEOGR…" at bounding box center [383, 252] width 189 height 33
select select "National ([GEOGRAPHIC_DATA]/[GEOGRAPHIC_DATA], [GEOGRAPHIC_DATA], [GEOGRAPHIC_D…"
click at [289, 236] on select "State* National ([GEOGRAPHIC_DATA]/[GEOGRAPHIC_DATA], [GEOGRAPHIC_DATA], [GEOGR…" at bounding box center [383, 252] width 189 height 33
click at [260, 306] on select "Course Date* [DATE] ([DATE] to [DATE]) [DATE] ([DATE] to [DATE]) [DATE] ([DATE]…" at bounding box center [182, 319] width 189 height 33
select select "[DATE] ([DATE] to [DATE])"
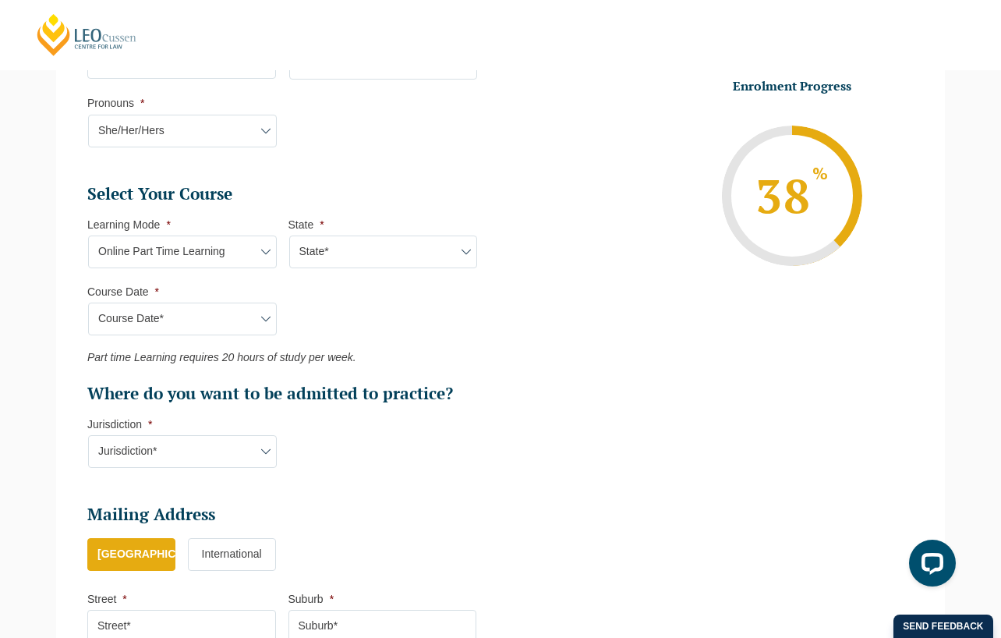
click at [88, 303] on select "Course Date* [DATE] ([DATE] to [DATE]) [DATE] ([DATE] to [DATE]) [DATE] ([DATE]…" at bounding box center [182, 319] width 189 height 33
type input "Intake [DATE] PT"
type input "Practical Legal Training (NAT)"
select select "NAT PLT (SEP) 2025 Part Time Online"
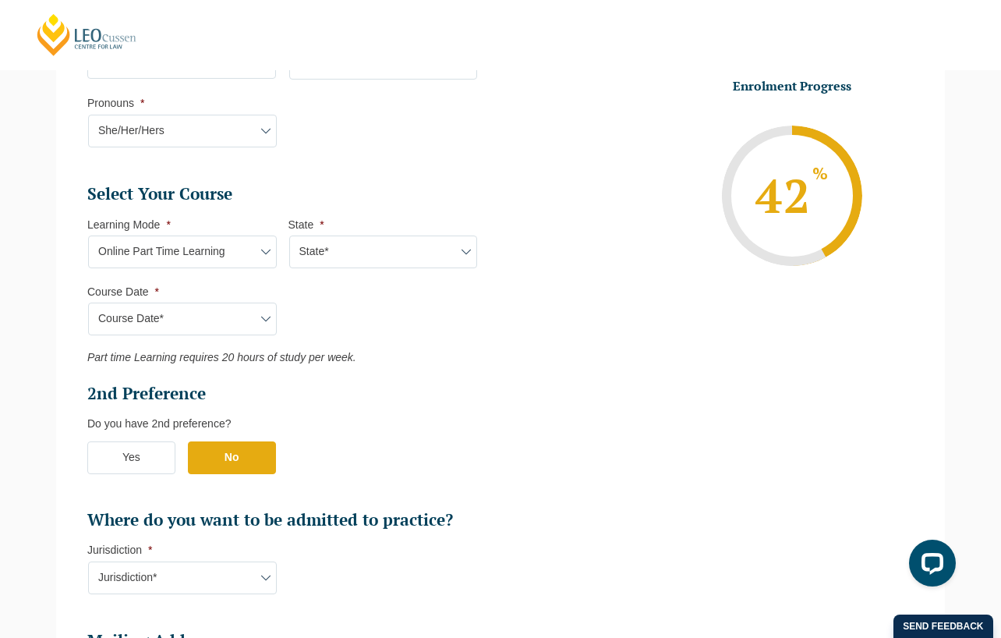
click at [128, 451] on label "Yes" at bounding box center [131, 457] width 88 height 33
click at [0, 0] on input "Yes" at bounding box center [0, 0] width 0 height 0
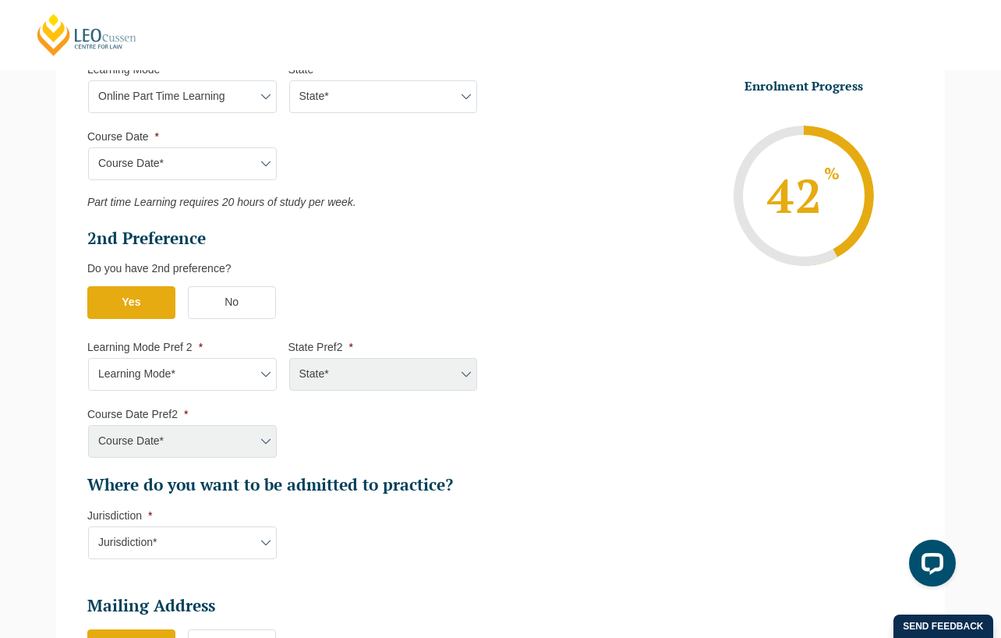
scroll to position [759, 0]
click at [238, 375] on select "Learning Mode* Online Full Time Learning Online Part Time Learning Blended Full…" at bounding box center [182, 373] width 189 height 33
select select "Online Full Time Learning"
click at [88, 357] on select "Learning Mode* Online Full Time Learning Online Part Time Learning Blended Full…" at bounding box center [182, 373] width 189 height 33
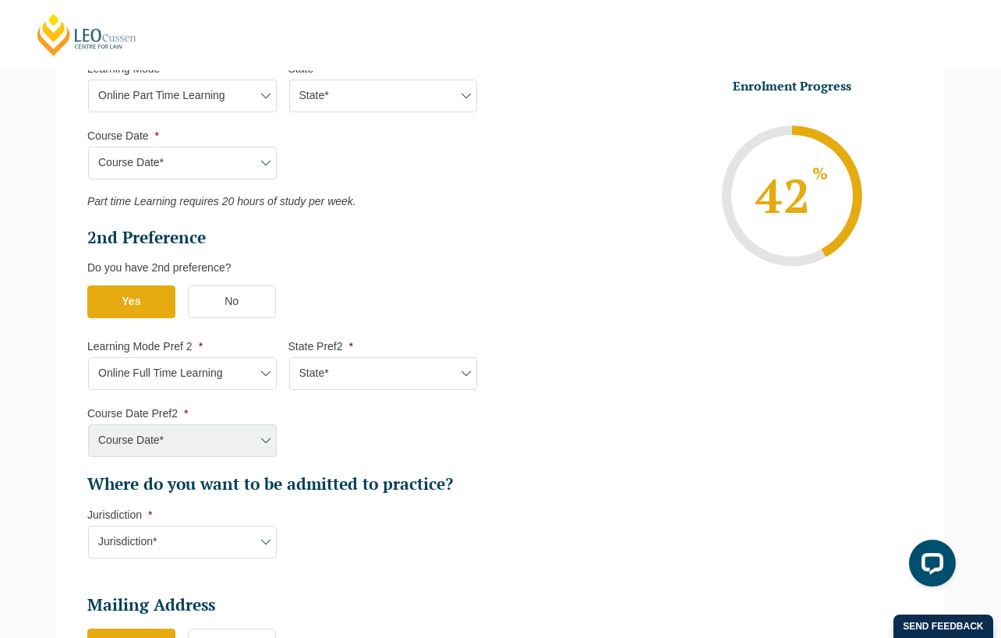
click at [339, 385] on select "State* National ([GEOGRAPHIC_DATA]/[GEOGRAPHIC_DATA], [GEOGRAPHIC_DATA], [GEOGR…" at bounding box center [383, 373] width 189 height 33
select select "National ([GEOGRAPHIC_DATA]/[GEOGRAPHIC_DATA], [GEOGRAPHIC_DATA], [GEOGRAPHIC_D…"
click at [289, 357] on select "State* National ([GEOGRAPHIC_DATA]/[GEOGRAPHIC_DATA], [GEOGRAPHIC_DATA], [GEOGR…" at bounding box center [383, 373] width 189 height 33
click at [263, 438] on select "Course Date* [DATE] ([DATE] to [DATE]) [DATE] ([DATE] to [DATE]) [DATE] ([DATE]…" at bounding box center [182, 440] width 189 height 33
click at [251, 96] on select "Learning Mode* Online Full Time Learning Online Part Time Learning Blended Full…" at bounding box center [182, 96] width 189 height 33
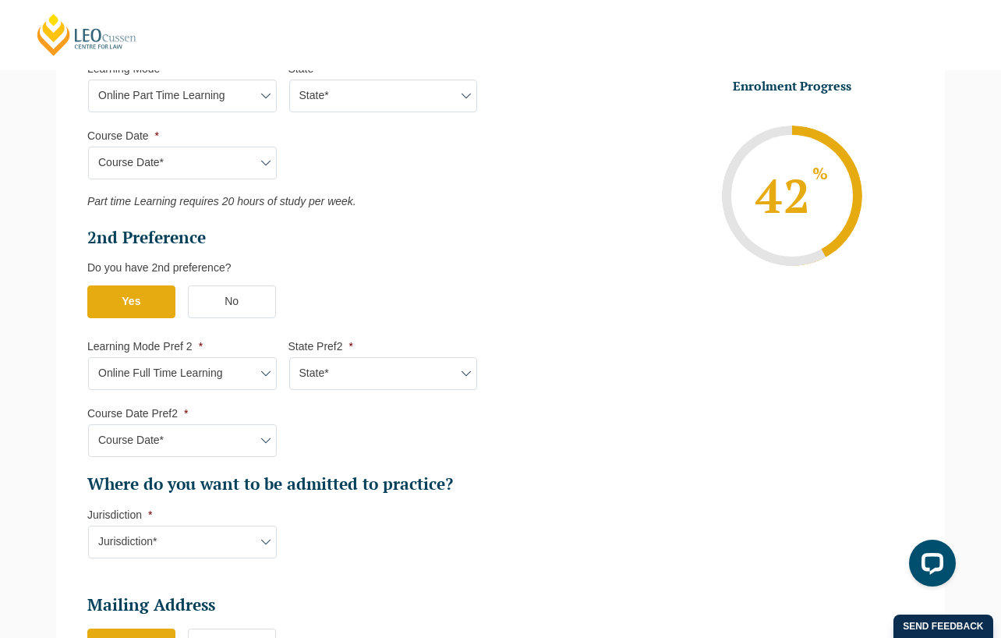
select select "Online Full Time Learning"
click at [88, 80] on select "Learning Mode* Online Full Time Learning Online Part Time Learning Blended Full…" at bounding box center [182, 96] width 189 height 33
select select
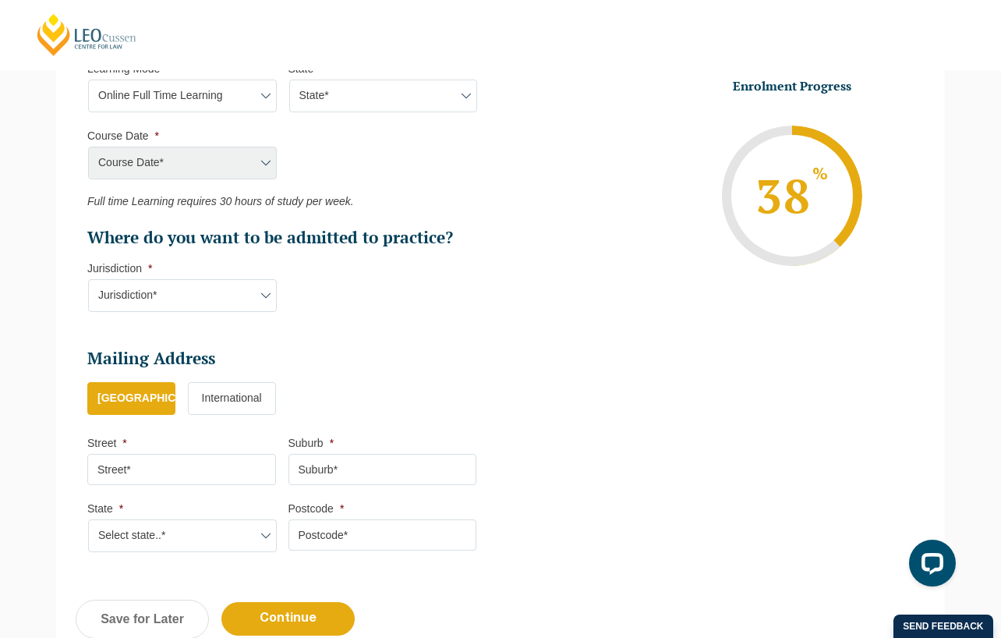
drag, startPoint x: 347, startPoint y: 88, endPoint x: 346, endPoint y: 105, distance: 16.5
click at [347, 88] on select "State* National ([GEOGRAPHIC_DATA]/[GEOGRAPHIC_DATA], [GEOGRAPHIC_DATA], [GEOGR…" at bounding box center [383, 96] width 189 height 33
select select "National ([GEOGRAPHIC_DATA]/[GEOGRAPHIC_DATA], [GEOGRAPHIC_DATA], [GEOGRAPHIC_D…"
click at [289, 80] on select "State* National ([GEOGRAPHIC_DATA]/[GEOGRAPHIC_DATA], [GEOGRAPHIC_DATA], [GEOGR…" at bounding box center [383, 96] width 189 height 33
click at [252, 155] on select "Course Date* [DATE] ([DATE] to [DATE]) [DATE] ([DATE] to [DATE]) [DATE] ([DATE]…" at bounding box center [182, 163] width 189 height 33
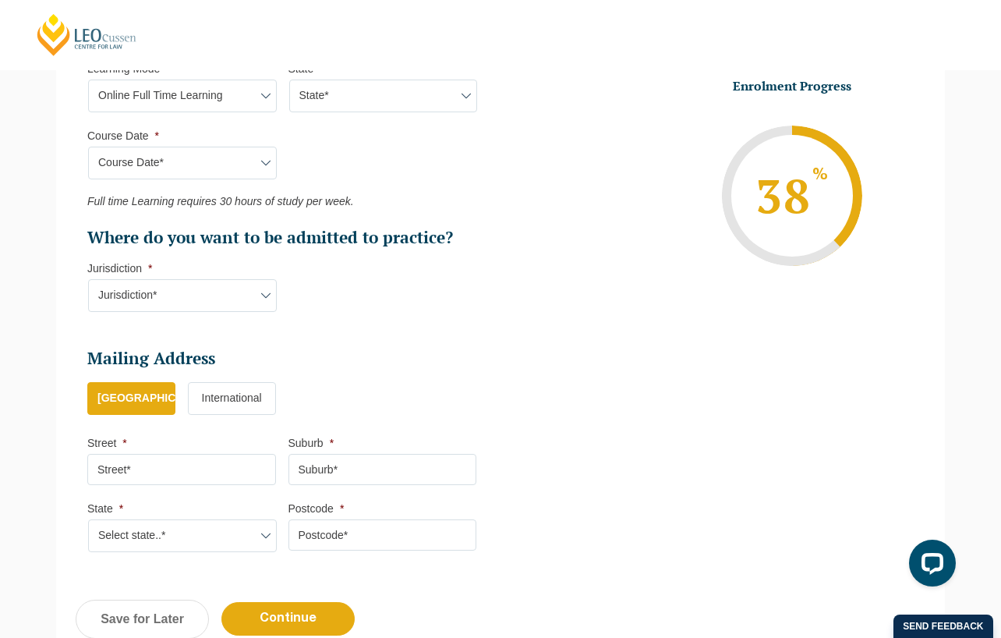
select select "[DATE] ([DATE] to [DATE])"
click at [88, 147] on select "Course Date* [DATE] ([DATE] to [DATE]) [DATE] ([DATE] to [DATE]) [DATE] ([DATE]…" at bounding box center [182, 163] width 189 height 33
type input "Intake [DATE] FT"
type input "Practical Legal Training (NAT)"
select select "NAT PLT (SEP) 2025 Full Time Online"
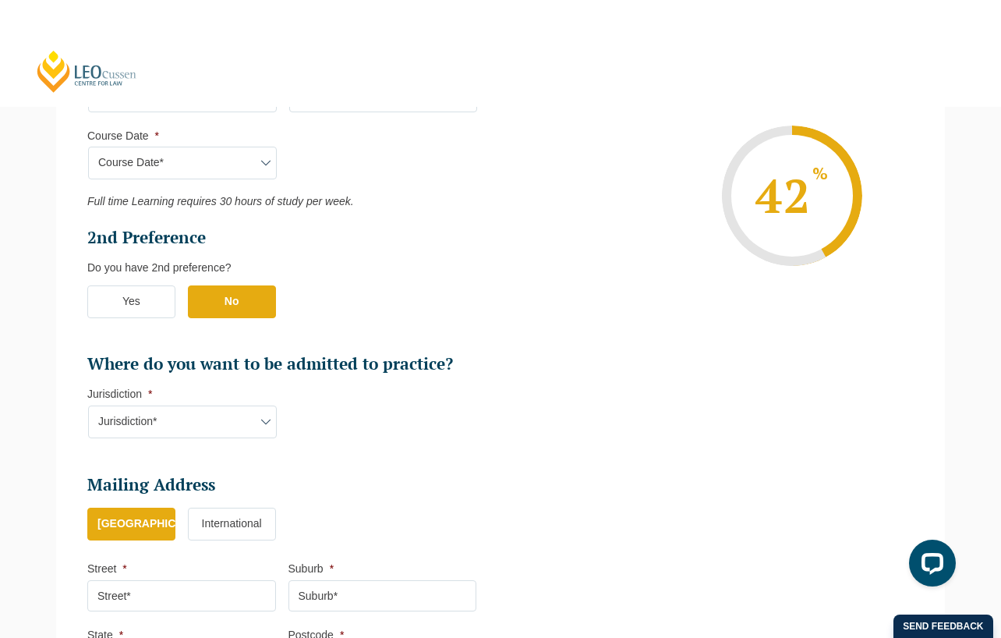
click at [144, 293] on label "Yes" at bounding box center [131, 301] width 88 height 33
click at [0, 0] on input "Yes" at bounding box center [0, 0] width 0 height 0
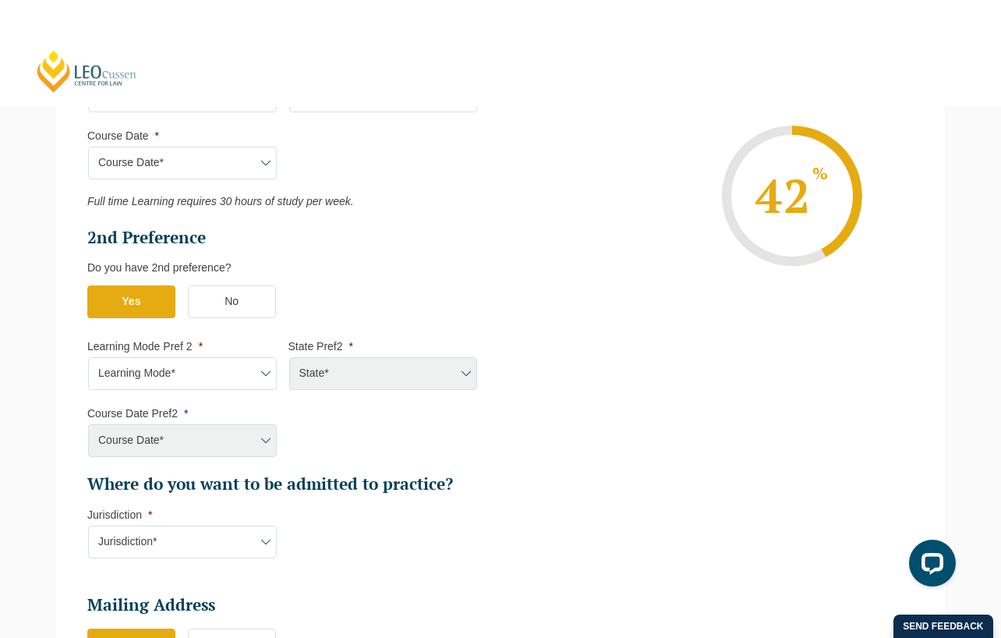
click at [170, 390] on ul "Select Your Course This field is hidden when viewing the form Only for Flinder …" at bounding box center [288, 261] width 402 height 468
click at [170, 384] on select "Learning Mode* Online Full Time Learning Online Part Time Learning Blended Full…" at bounding box center [182, 373] width 189 height 33
select select "Online Part Time Learning"
click at [88, 357] on select "Learning Mode* Online Full Time Learning Online Part Time Learning Blended Full…" at bounding box center [182, 373] width 189 height 33
drag, startPoint x: 363, startPoint y: 370, endPoint x: 361, endPoint y: 386, distance: 15.7
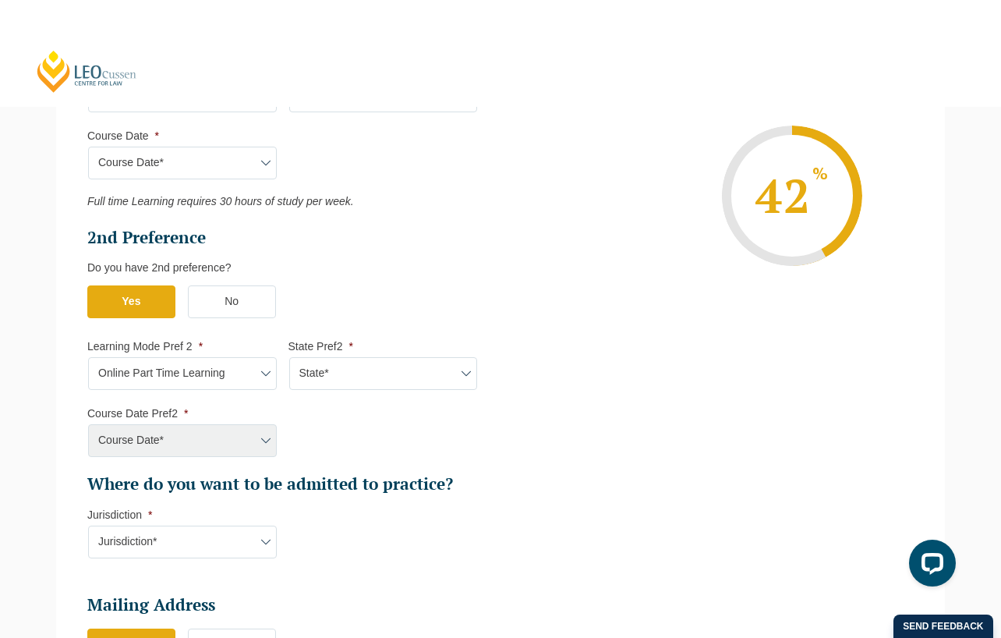
click at [363, 370] on select "State* National ([GEOGRAPHIC_DATA]/[GEOGRAPHIC_DATA], [GEOGRAPHIC_DATA], [GEOGR…" at bounding box center [383, 373] width 189 height 33
select select "National ([GEOGRAPHIC_DATA]/[GEOGRAPHIC_DATA], [GEOGRAPHIC_DATA], [GEOGRAPHIC_D…"
click at [289, 357] on select "State* National ([GEOGRAPHIC_DATA]/[GEOGRAPHIC_DATA], [GEOGRAPHIC_DATA], [GEOGR…" at bounding box center [383, 373] width 189 height 33
click at [232, 438] on select "Course Date* [DATE] ([DATE] to [DATE]) [DATE] ([DATE] to [DATE]) [DATE] ([DATE]…" at bounding box center [182, 440] width 189 height 33
select select "[DATE] ([DATE] to [DATE])"
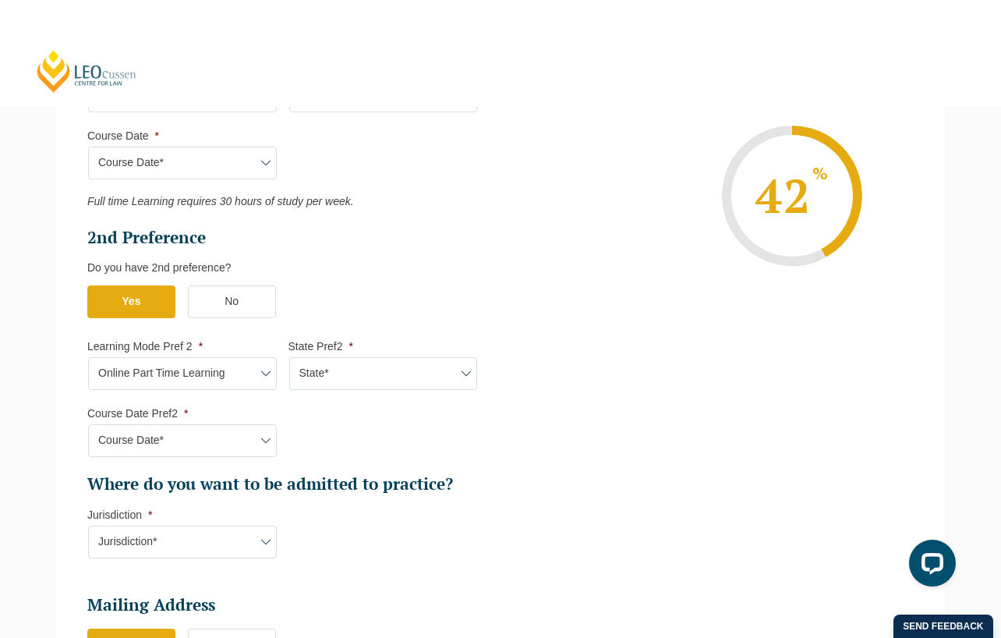
click at [88, 424] on select "Course Date* [DATE] ([DATE] to [DATE]) [DATE] ([DATE] to [DATE]) [DATE] ([DATE]…" at bounding box center [182, 440] width 189 height 33
type input "Intake [DATE] PT"
type input "Practical Legal Training (NAT)"
click at [249, 173] on select "Course Date* [DATE] ([DATE] to [DATE]) [DATE] ([DATE] to [DATE]) [DATE] ([DATE]…" at bounding box center [182, 163] width 189 height 33
click at [88, 147] on select "Course Date* [DATE] ([DATE] to [DATE]) [DATE] ([DATE] to [DATE]) [DATE] ([DATE]…" at bounding box center [182, 163] width 189 height 33
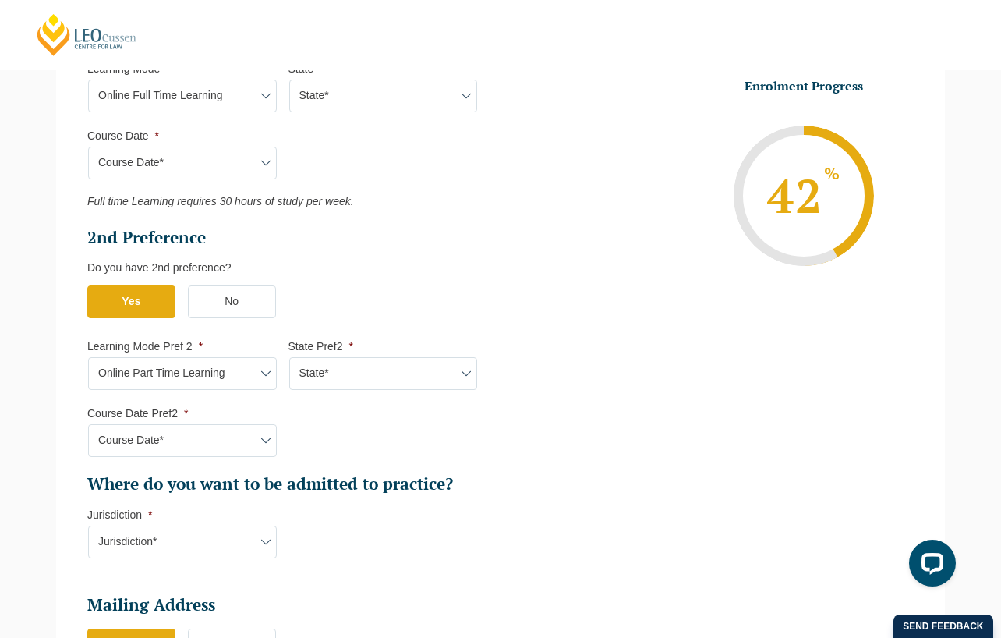
scroll to position [915, 0]
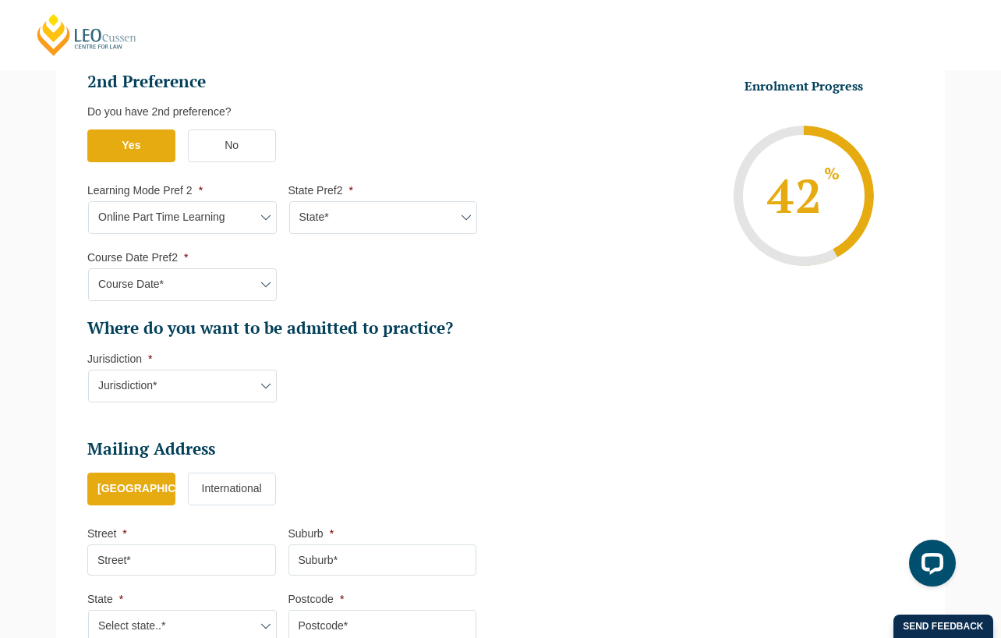
click at [244, 388] on select "Jurisdiction* VIC [GEOGRAPHIC_DATA]/[GEOGRAPHIC_DATA] SA [GEOGRAPHIC_DATA] [GEO…" at bounding box center [182, 386] width 189 height 33
select select "WA"
click at [88, 370] on select "Jurisdiction* VIC [GEOGRAPHIC_DATA]/[GEOGRAPHIC_DATA] SA [GEOGRAPHIC_DATA] [GEO…" at bounding box center [182, 386] width 189 height 33
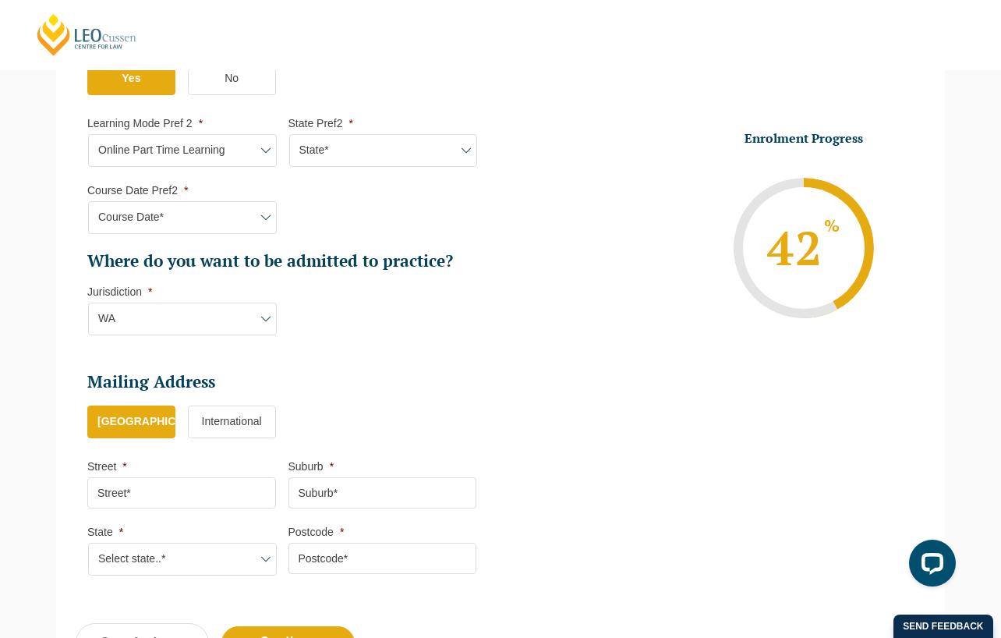
scroll to position [1071, 0]
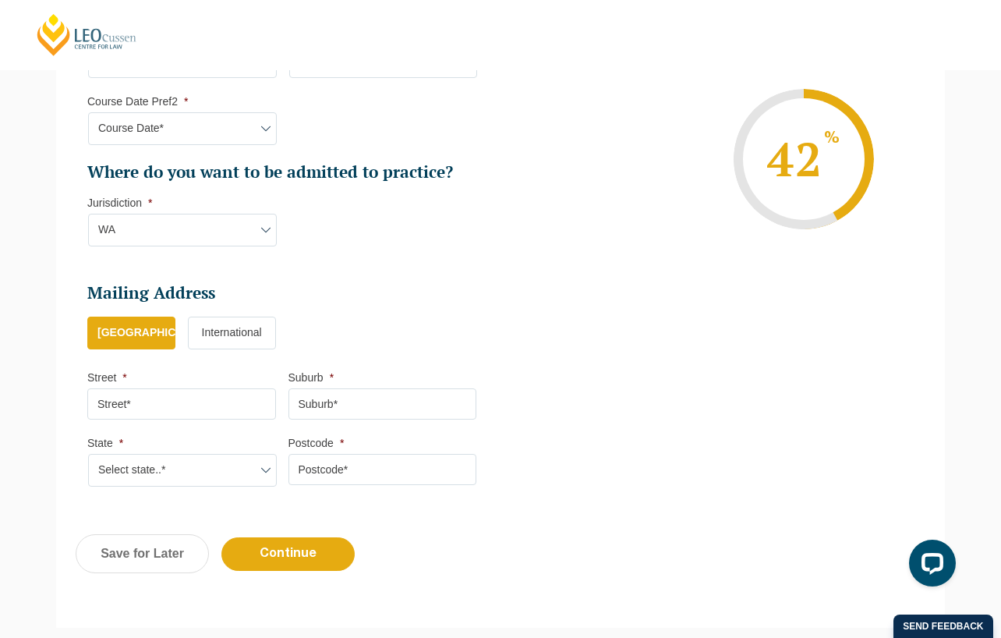
click at [198, 415] on input "Street *" at bounding box center [181, 403] width 189 height 31
type input "16 ramsgate retreat mindarie"
click at [341, 406] on input "Suburb *" at bounding box center [383, 403] width 189 height 31
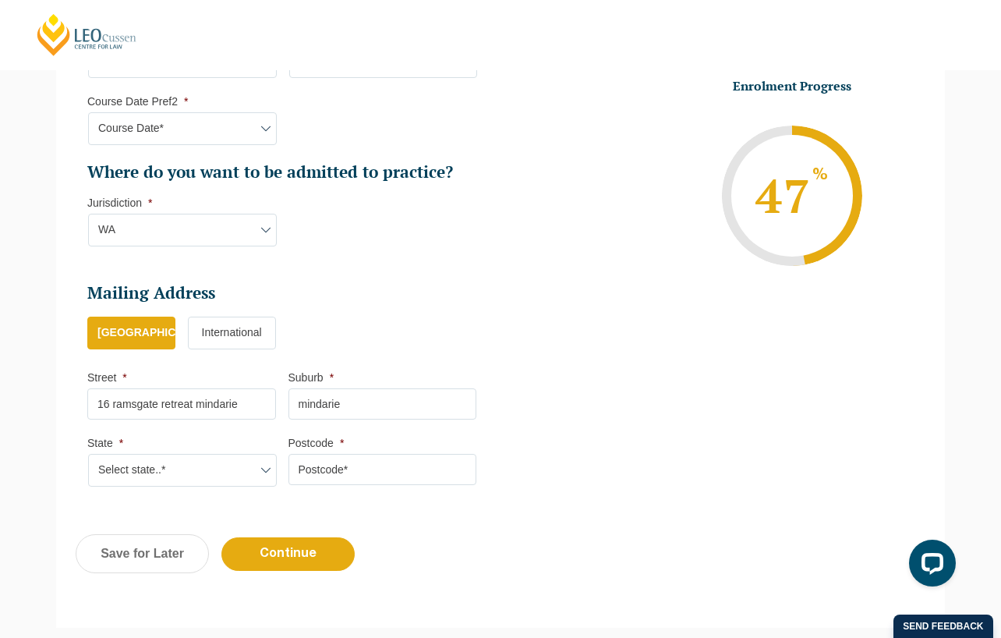
type input "mindarie"
click at [171, 468] on select "Select state..* [GEOGRAPHIC_DATA] [GEOGRAPHIC_DATA] [GEOGRAPHIC_DATA] SA [GEOGR…" at bounding box center [182, 470] width 189 height 33
select select "WA"
click at [88, 454] on select "Select state..* [GEOGRAPHIC_DATA] [GEOGRAPHIC_DATA] [GEOGRAPHIC_DATA] SA [GEOGR…" at bounding box center [182, 470] width 189 height 33
click at [388, 464] on input "Postcode *" at bounding box center [383, 469] width 189 height 31
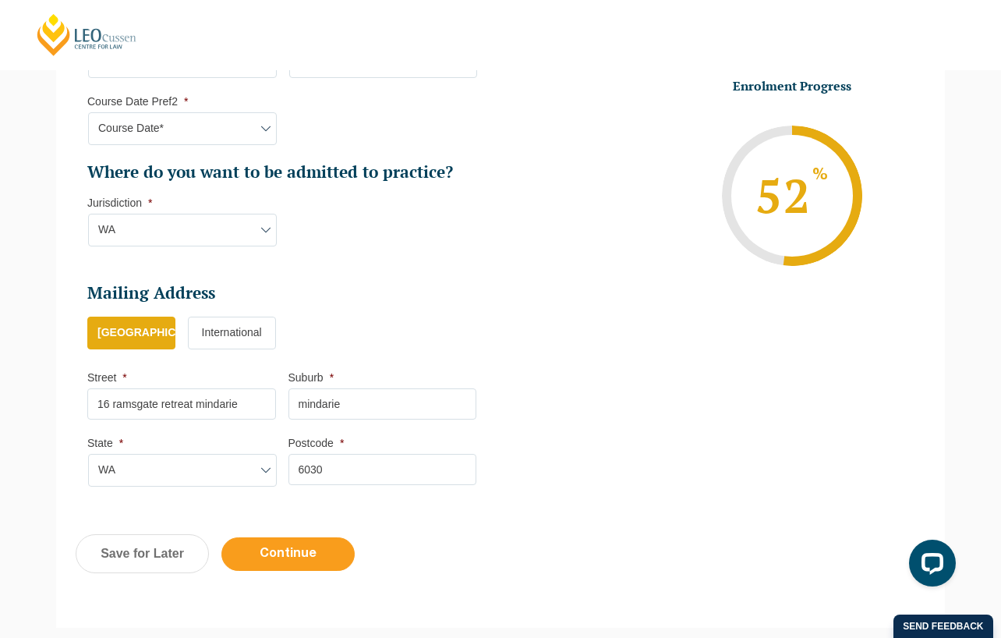
type input "6030"
click at [321, 541] on input "Continue" at bounding box center [287, 554] width 133 height 34
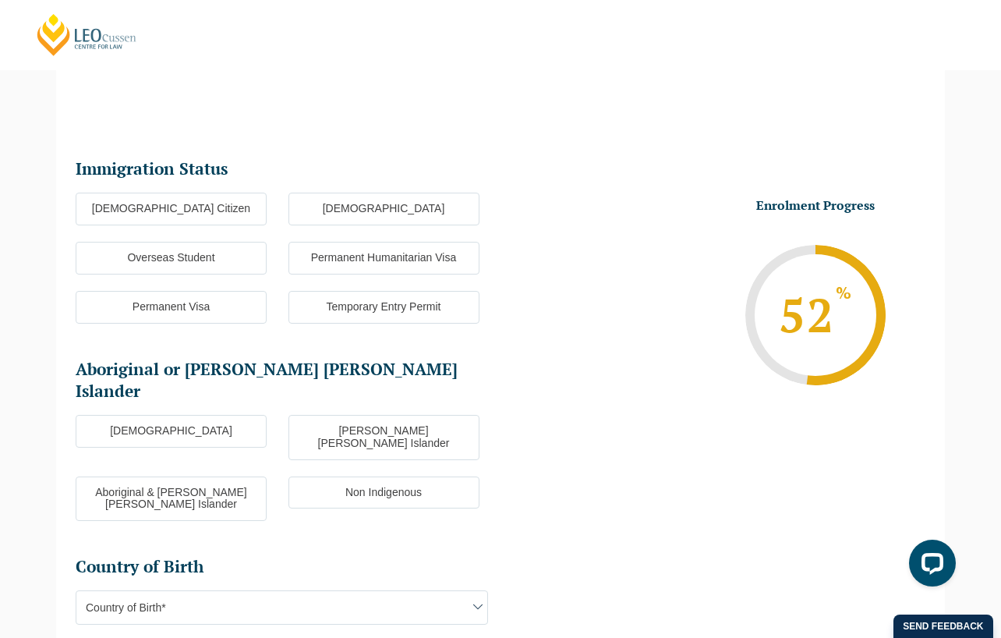
scroll to position [135, 0]
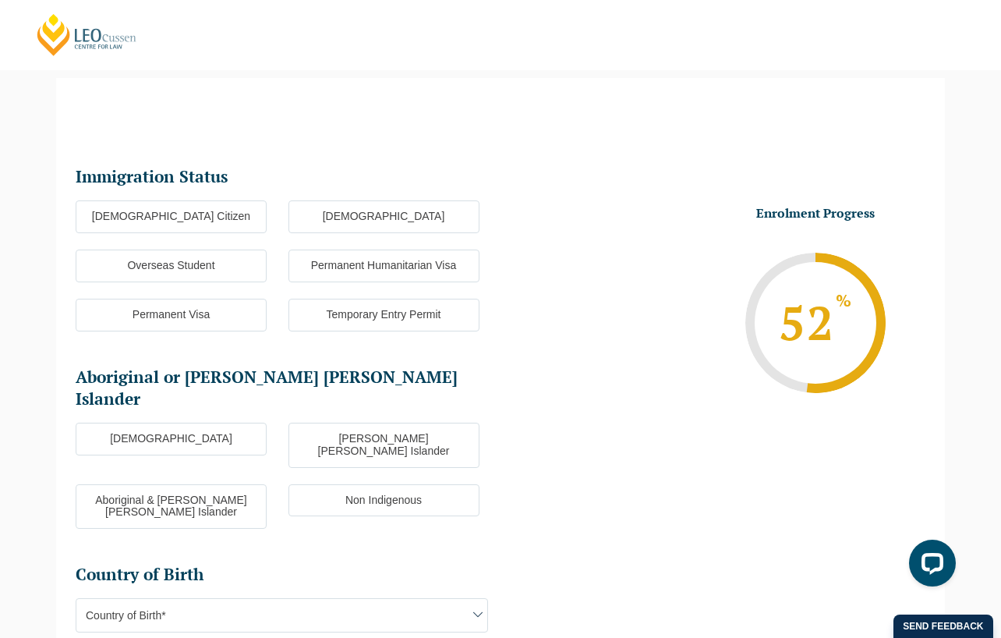
click at [168, 223] on label "[DEMOGRAPHIC_DATA] Citizen" at bounding box center [171, 216] width 191 height 33
click at [0, 0] on input "[DEMOGRAPHIC_DATA] Citizen" at bounding box center [0, 0] width 0 height 0
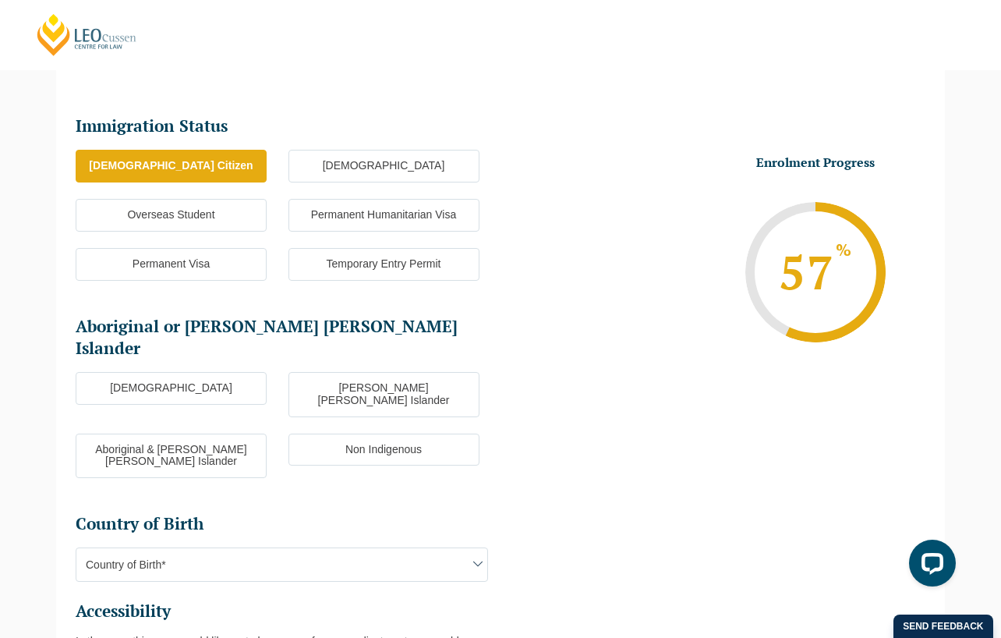
scroll to position [213, 0]
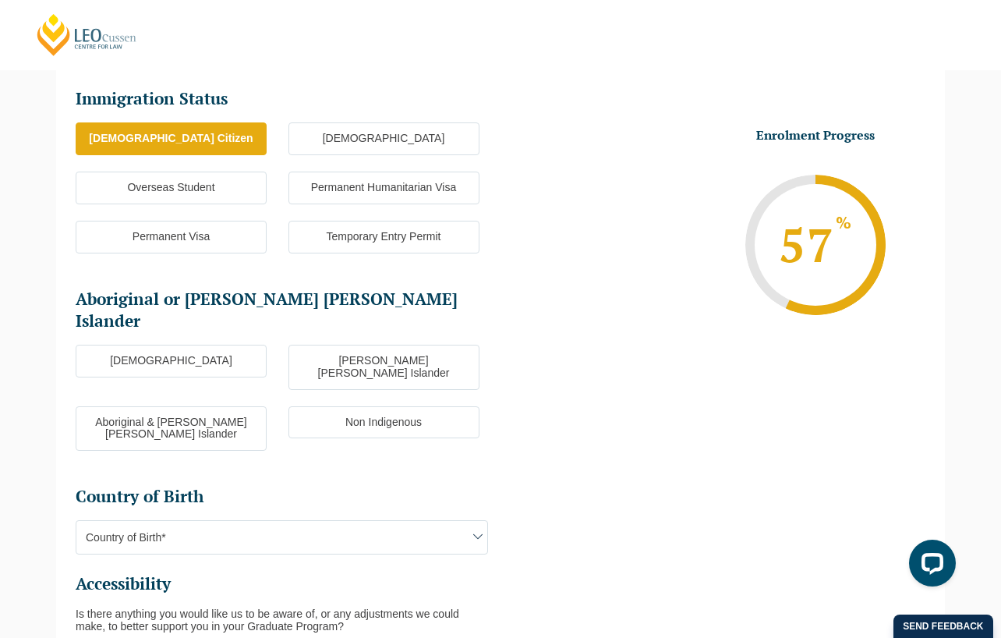
click at [356, 406] on label "Non Indigenous" at bounding box center [384, 422] width 191 height 33
click at [0, 0] on input "Non Indigenous" at bounding box center [0, 0] width 0 height 0
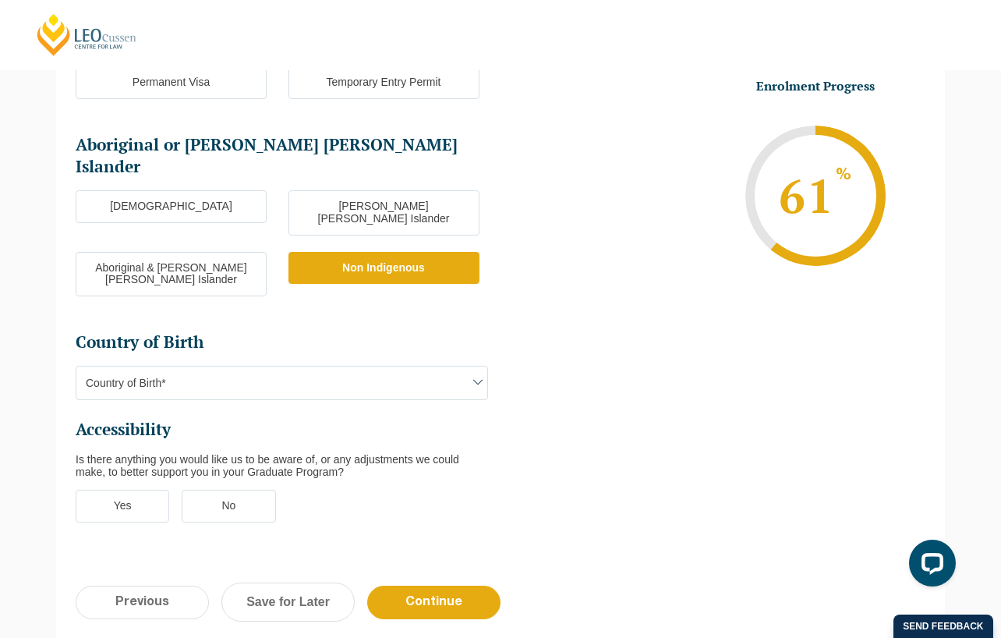
scroll to position [369, 0]
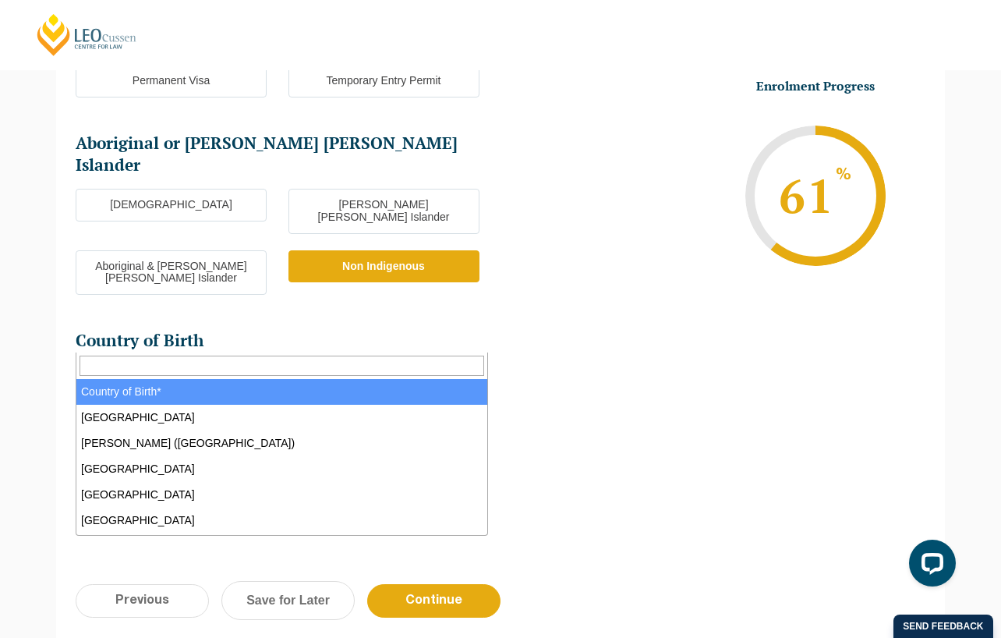
click at [251, 365] on span "Country of Birth*" at bounding box center [281, 381] width 411 height 33
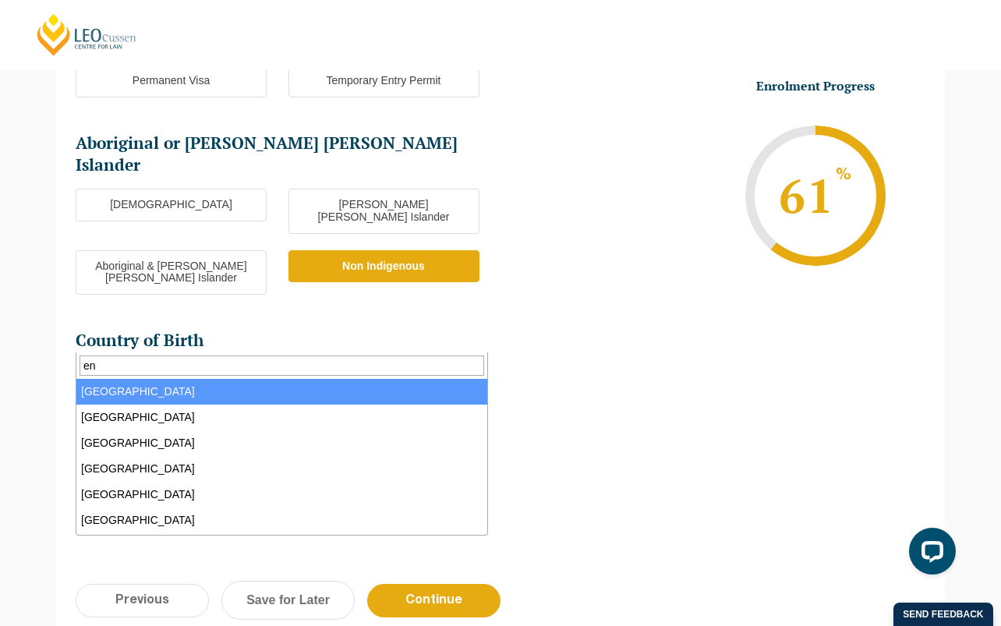
type input "eng"
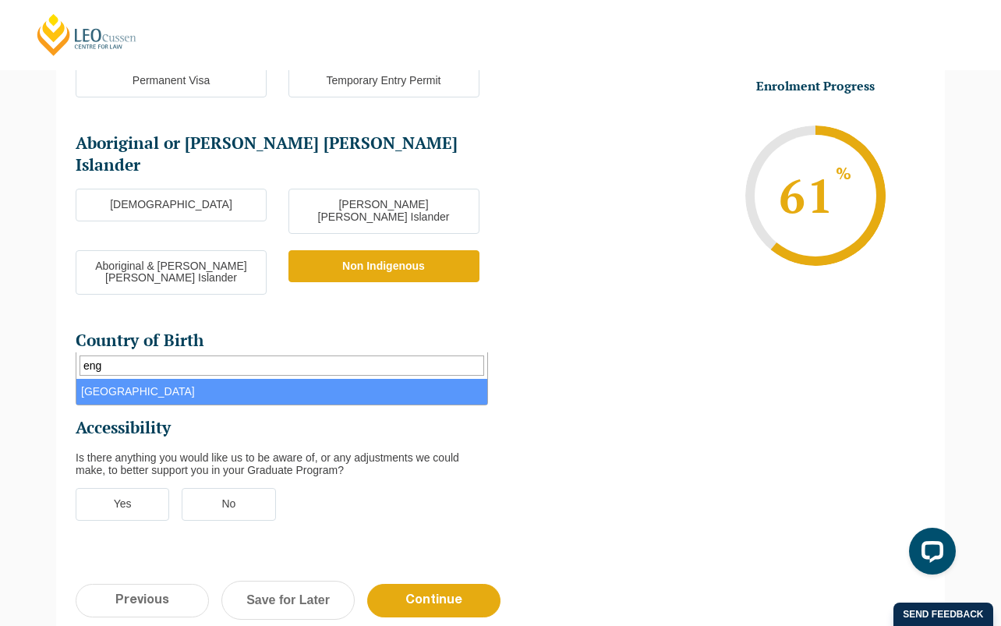
select select "England 2102"
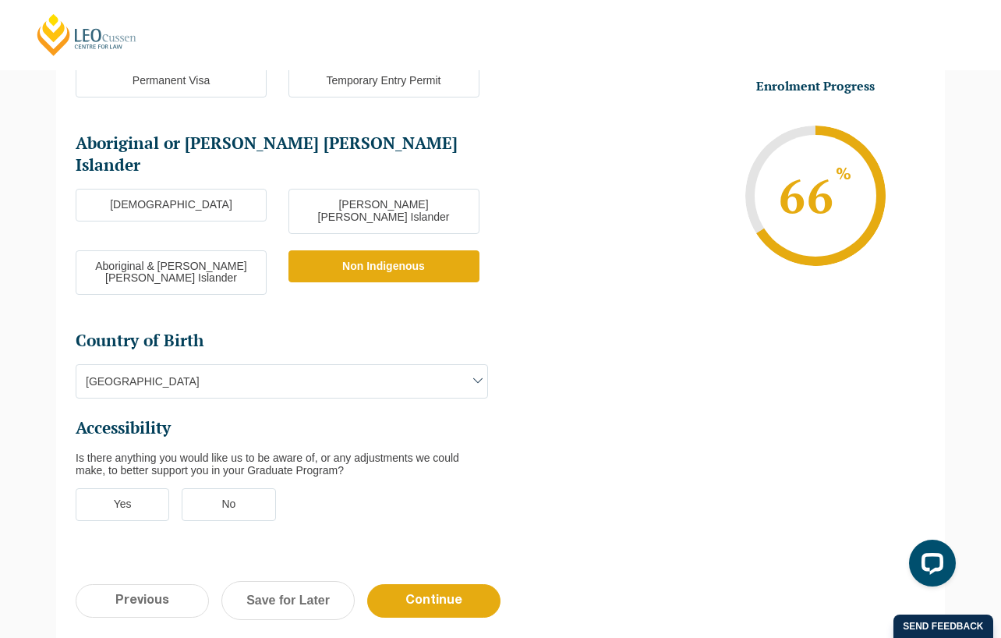
click at [218, 488] on label "No" at bounding box center [229, 504] width 94 height 33
click at [0, 0] on input "No" at bounding box center [0, 0] width 0 height 0
click at [149, 488] on label "Yes" at bounding box center [123, 504] width 94 height 33
click at [0, 0] on input "Yes" at bounding box center [0, 0] width 0 height 0
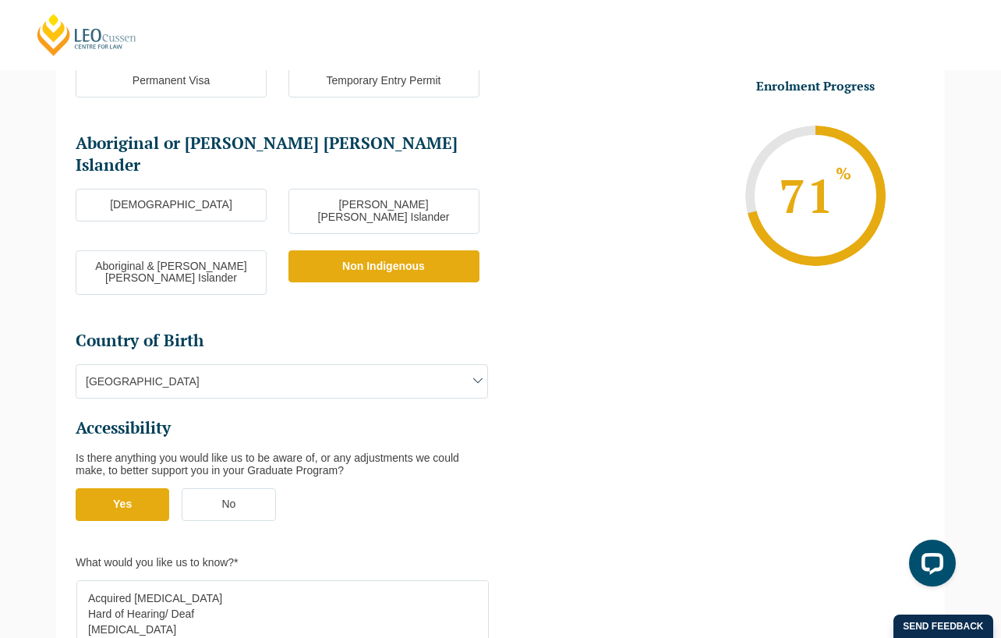
click at [208, 488] on label "No" at bounding box center [229, 504] width 94 height 33
click at [0, 0] on input "No" at bounding box center [0, 0] width 0 height 0
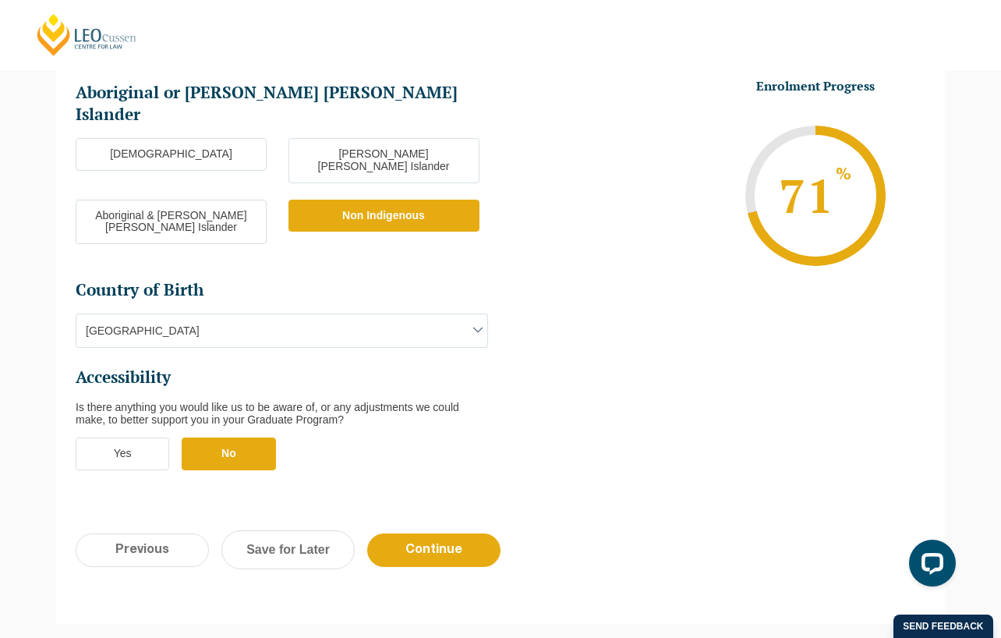
scroll to position [447, 0]
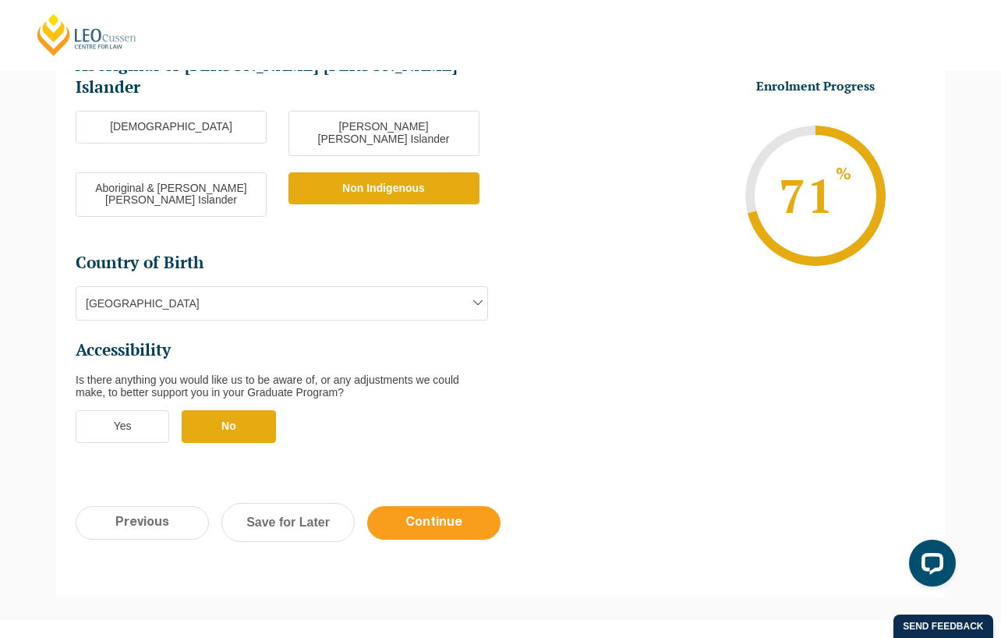
click at [429, 506] on input "Continue" at bounding box center [433, 523] width 133 height 34
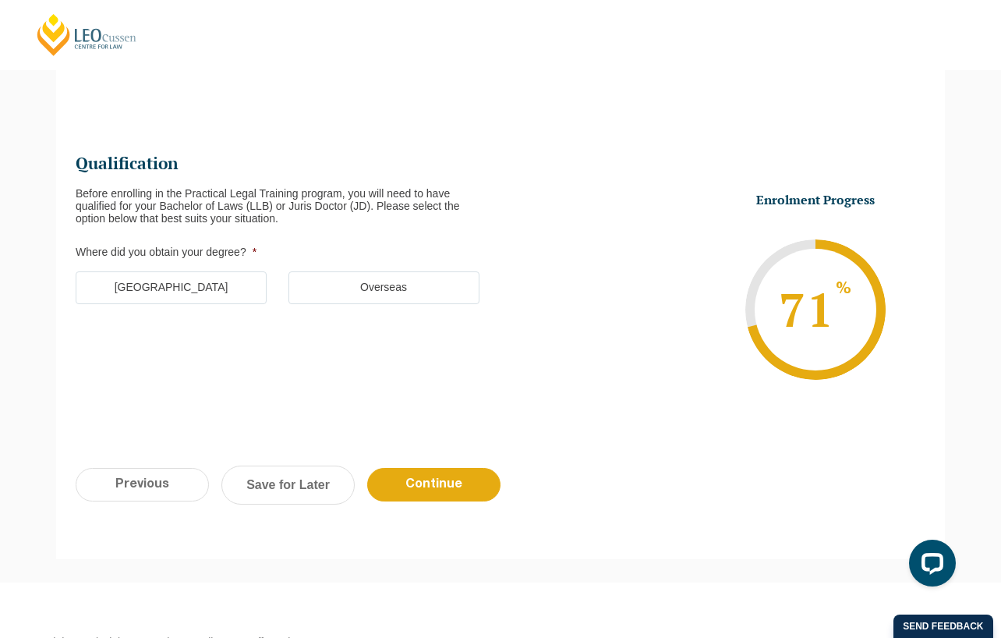
scroll to position [135, 0]
